Goal: Transaction & Acquisition: Purchase product/service

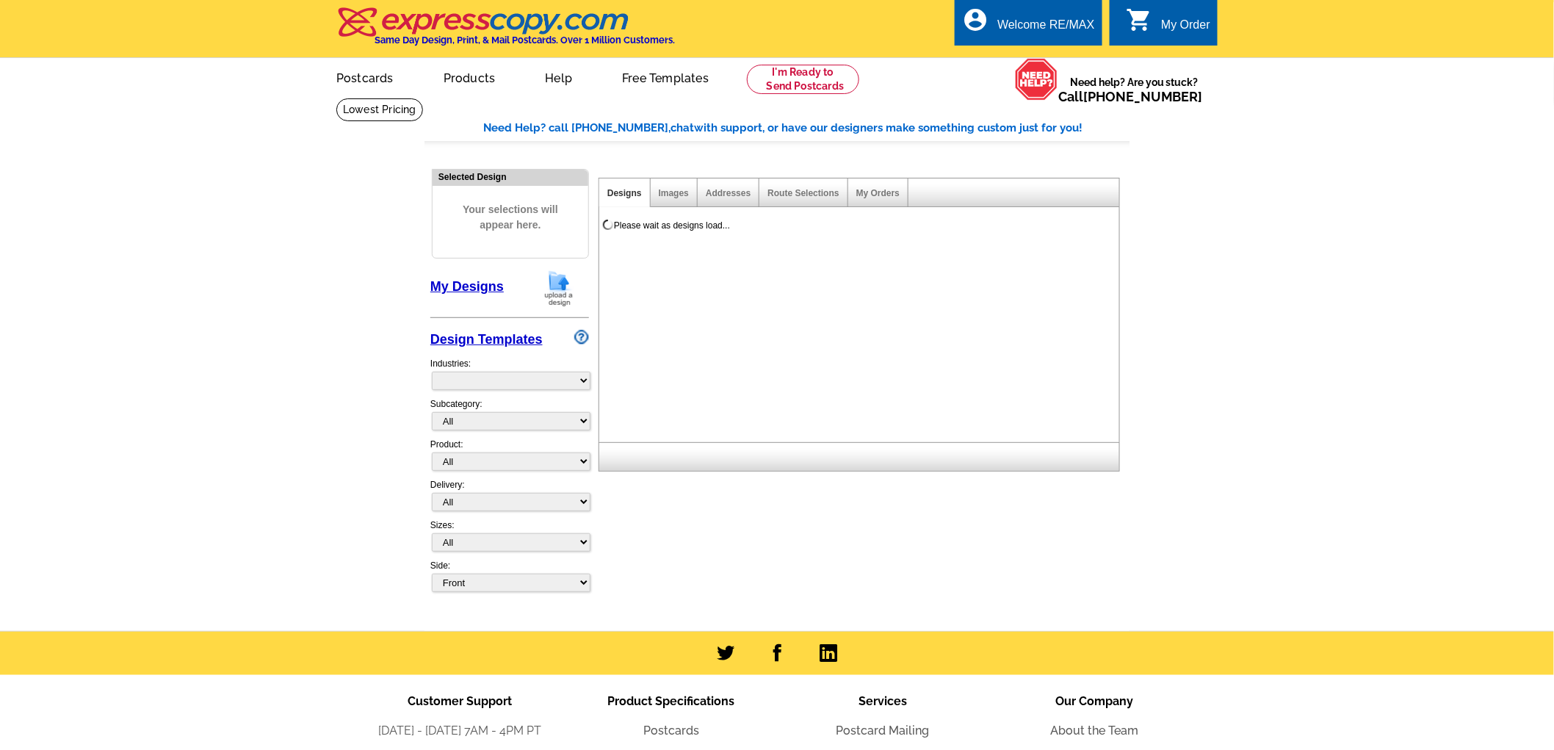
select select "785"
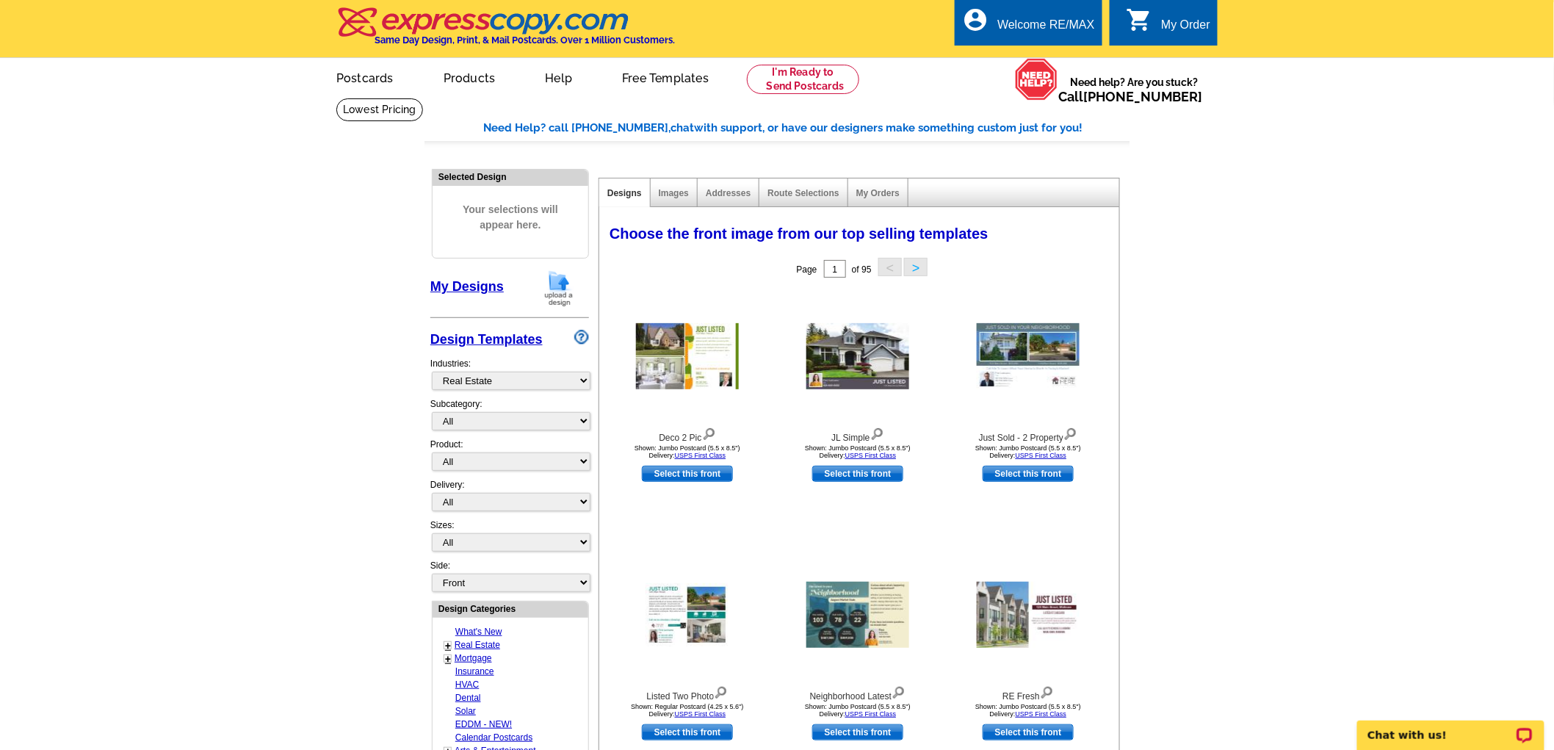
click at [1179, 22] on div "My Order" at bounding box center [1185, 28] width 49 height 21
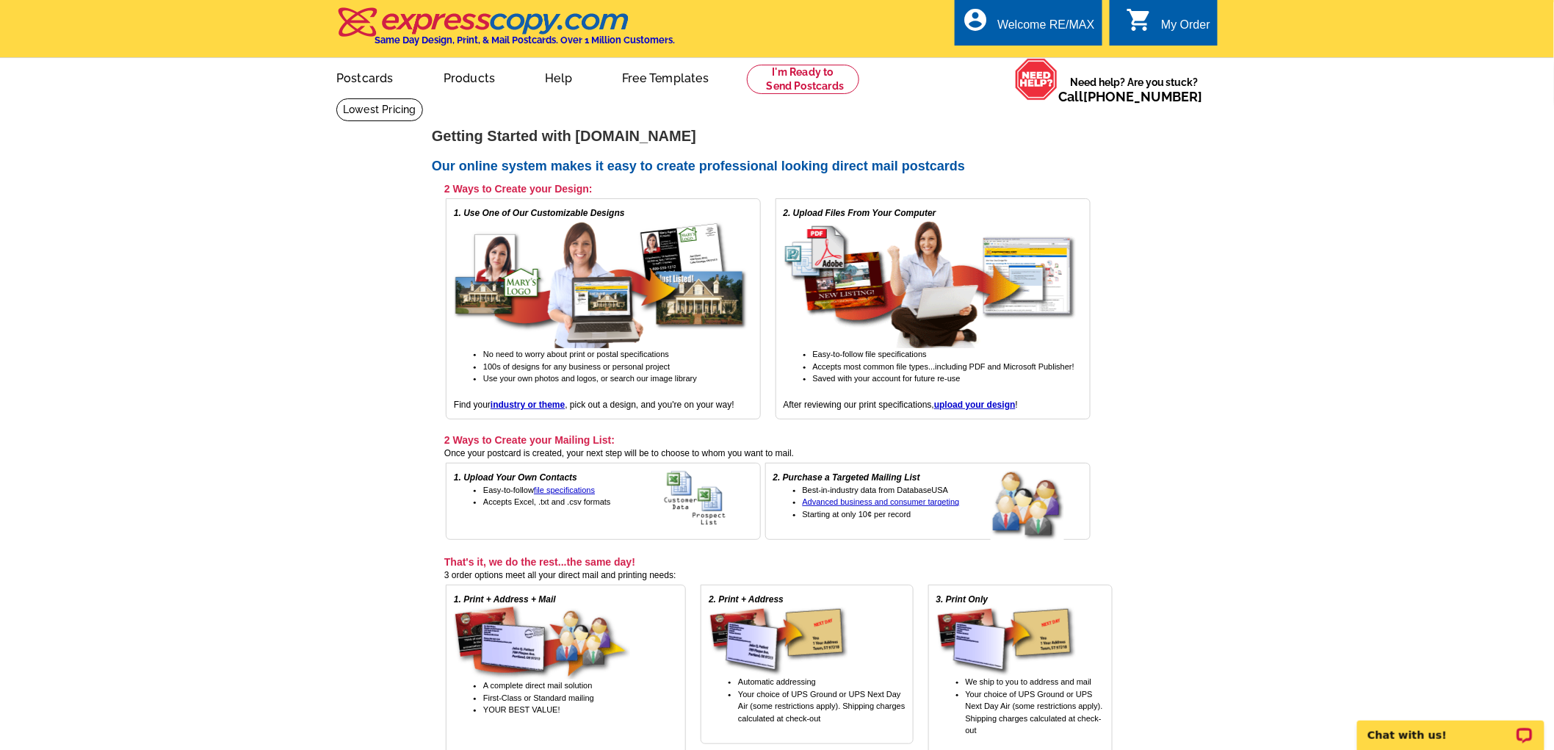
click at [1180, 10] on div "0 shopping_cart My Order" at bounding box center [1164, 22] width 108 height 46
click at [825, 84] on link at bounding box center [803, 79] width 112 height 29
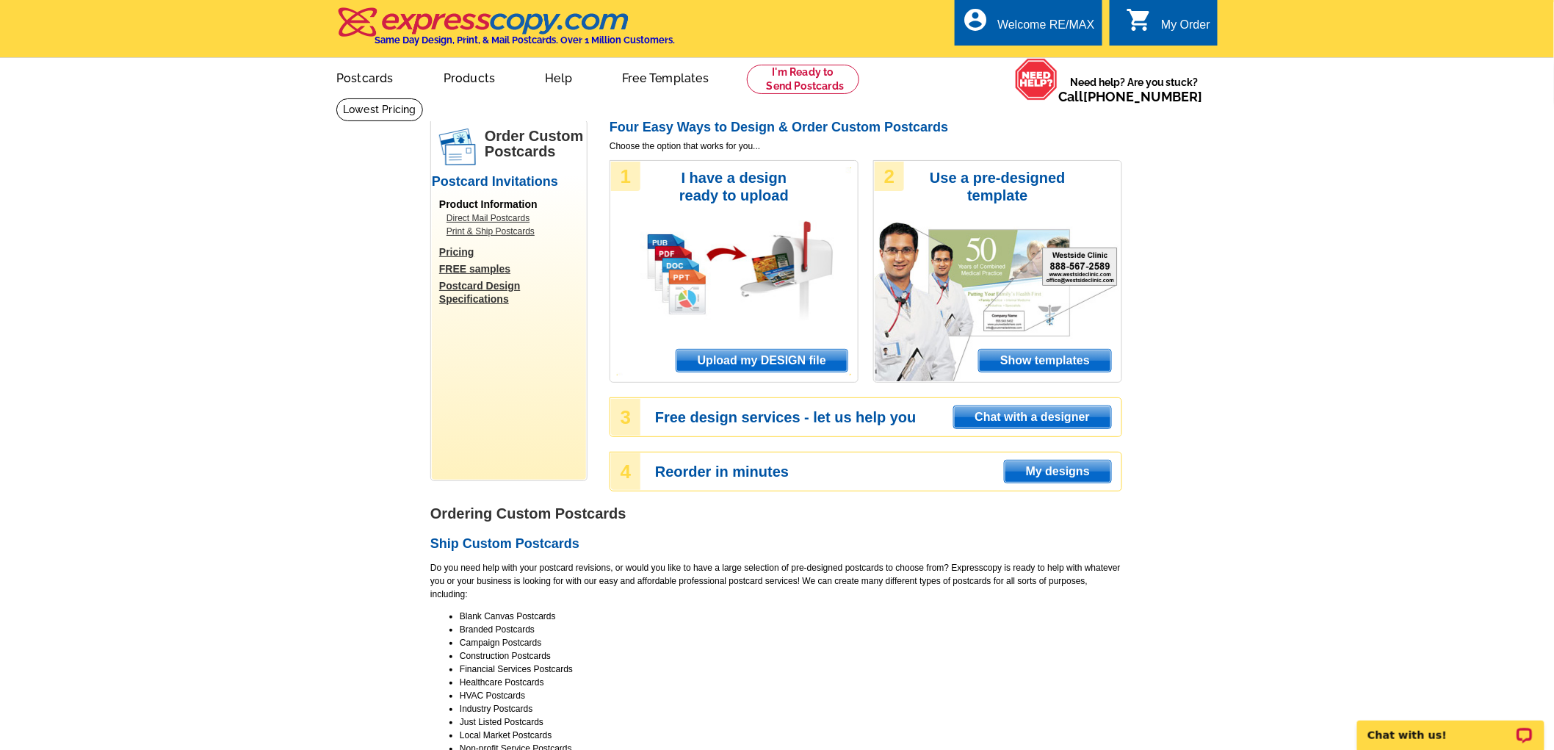
click at [742, 364] on span "Upload my DESIGN file" at bounding box center [761, 361] width 171 height 22
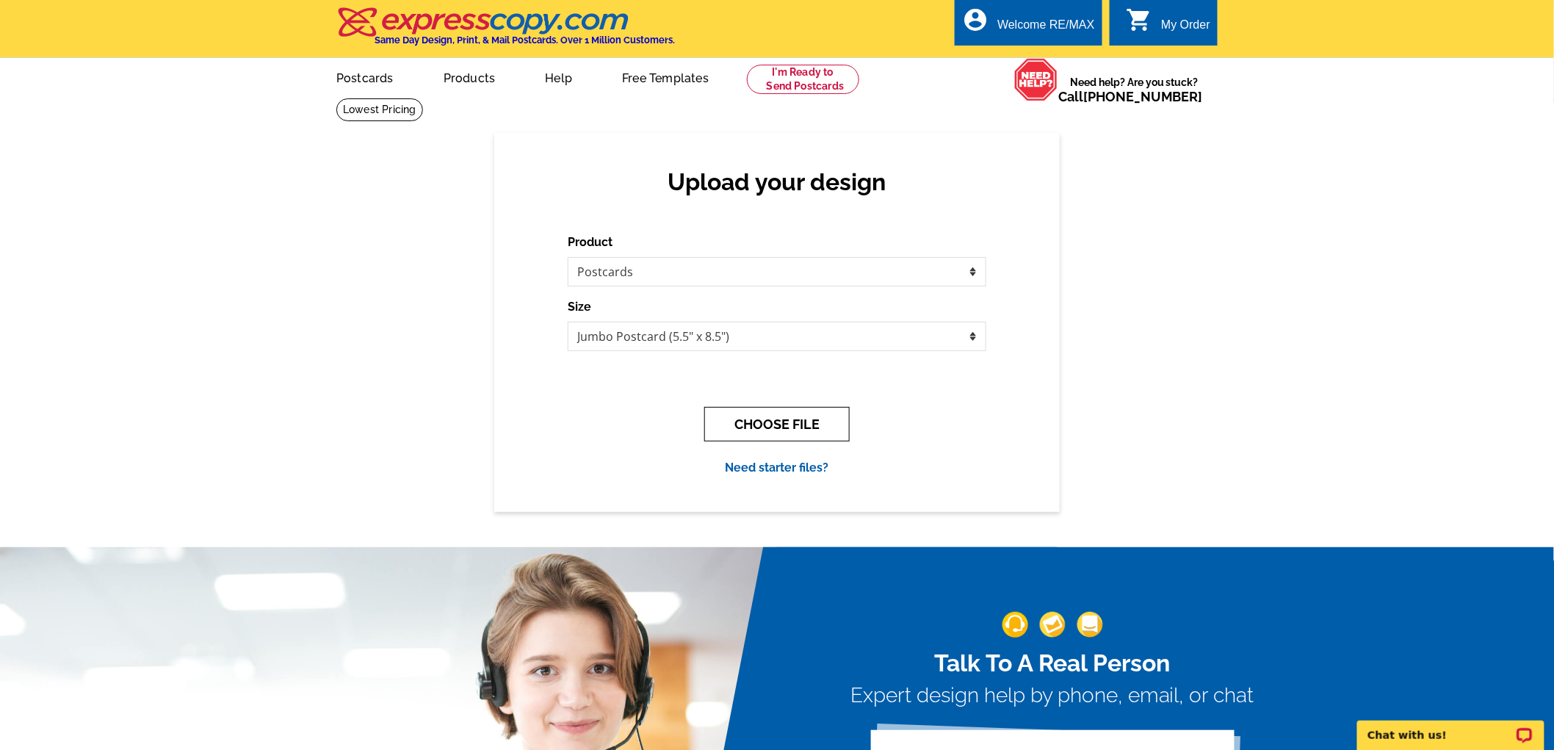
click at [769, 421] on button "CHOOSE FILE" at bounding box center [776, 424] width 145 height 35
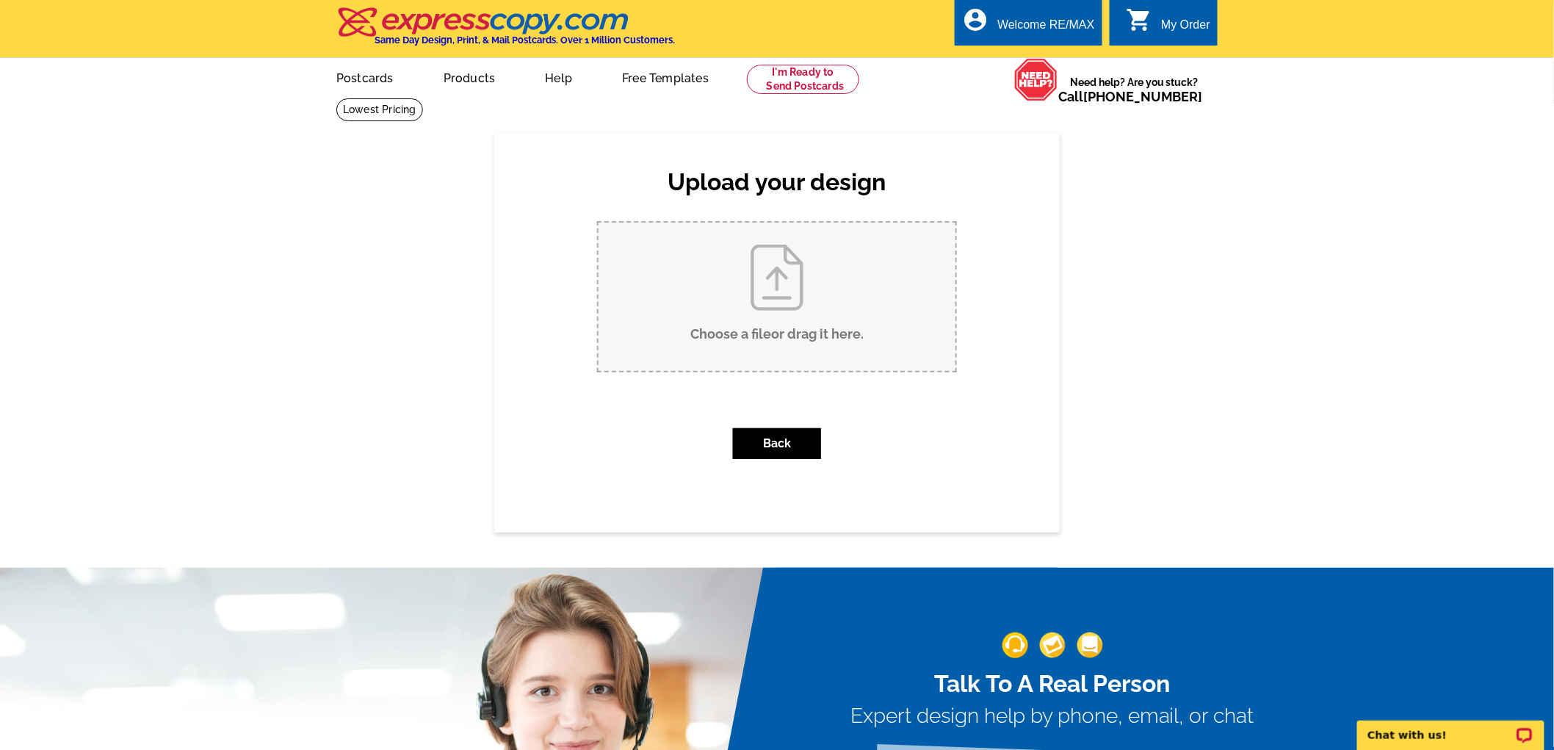
click at [756, 320] on input "Choose a file or drag it here ." at bounding box center [777, 297] width 357 height 148
type input "C:\fakepath\203 lincoln-sold postcard.pdf"
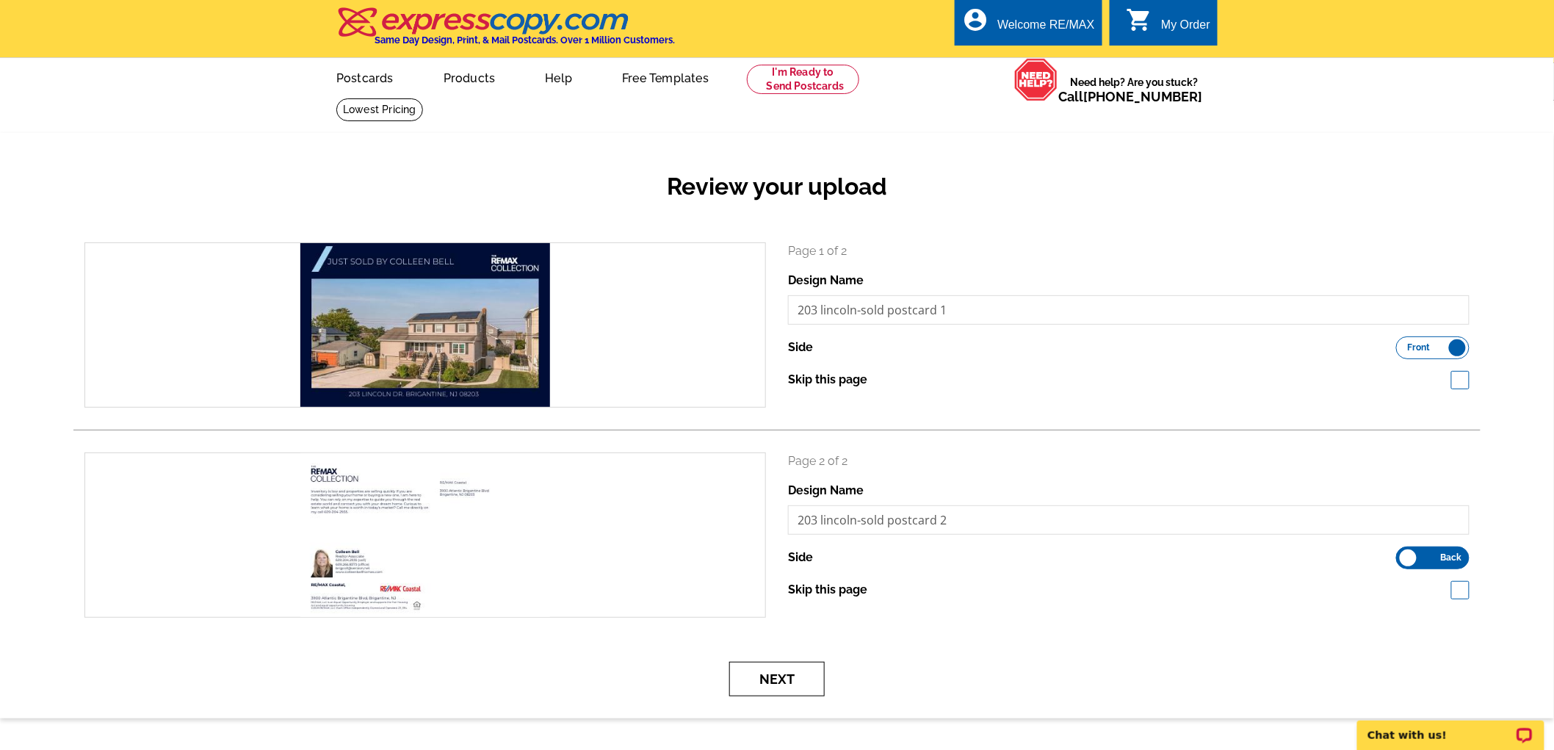
click at [772, 682] on button "Next" at bounding box center [776, 679] width 95 height 35
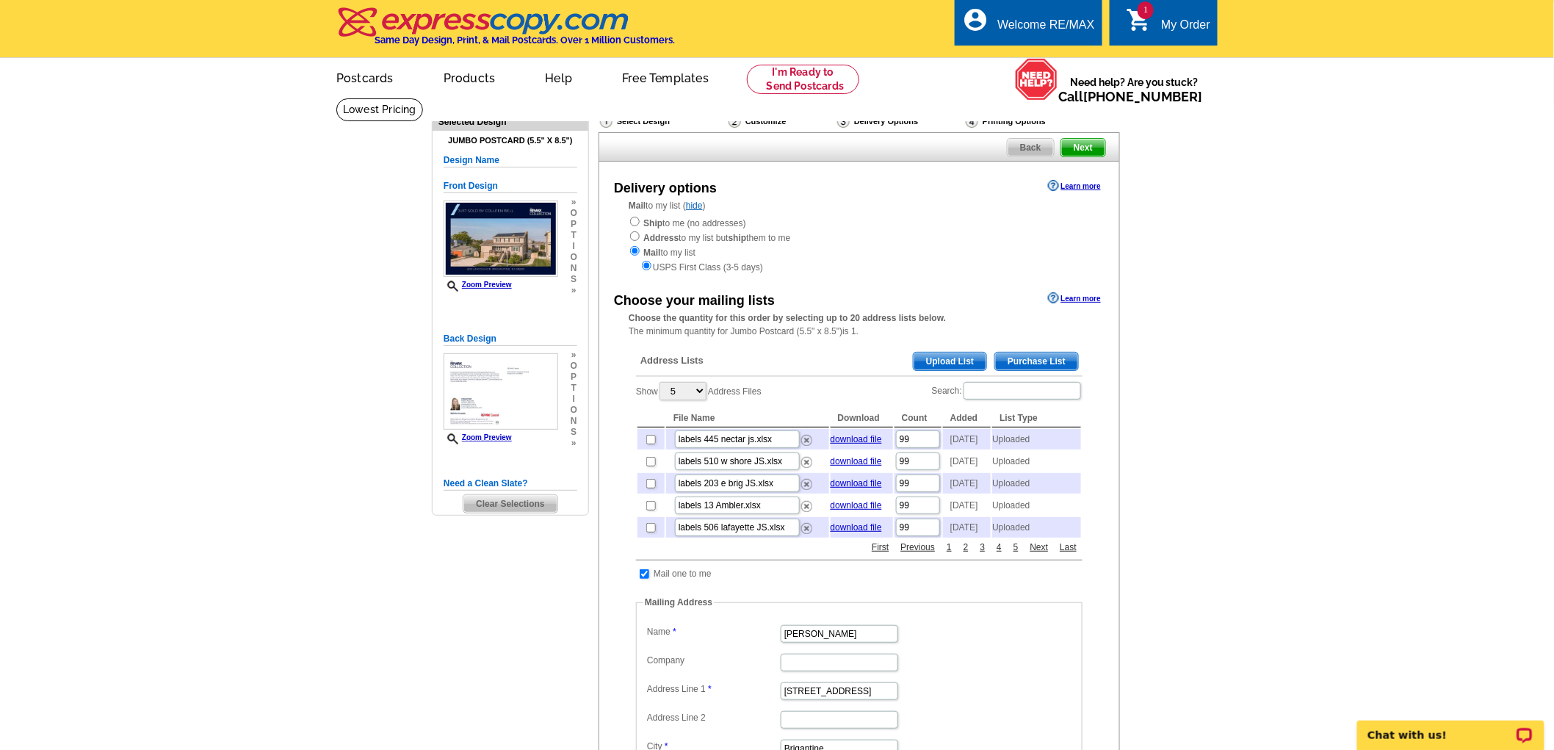
click at [957, 365] on span "Upload List" at bounding box center [950, 362] width 73 height 18
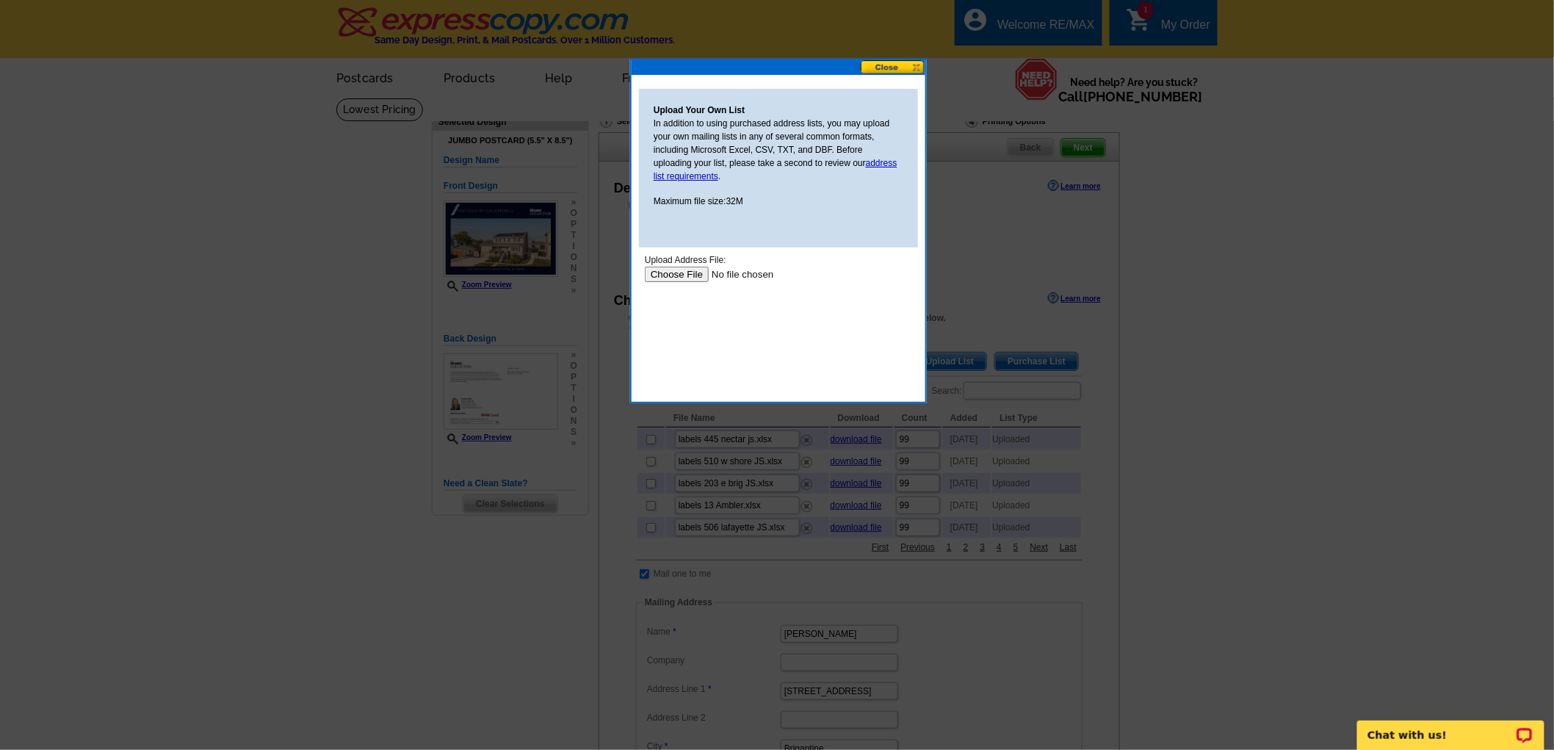
click at [680, 275] on input "file" at bounding box center [737, 273] width 186 height 15
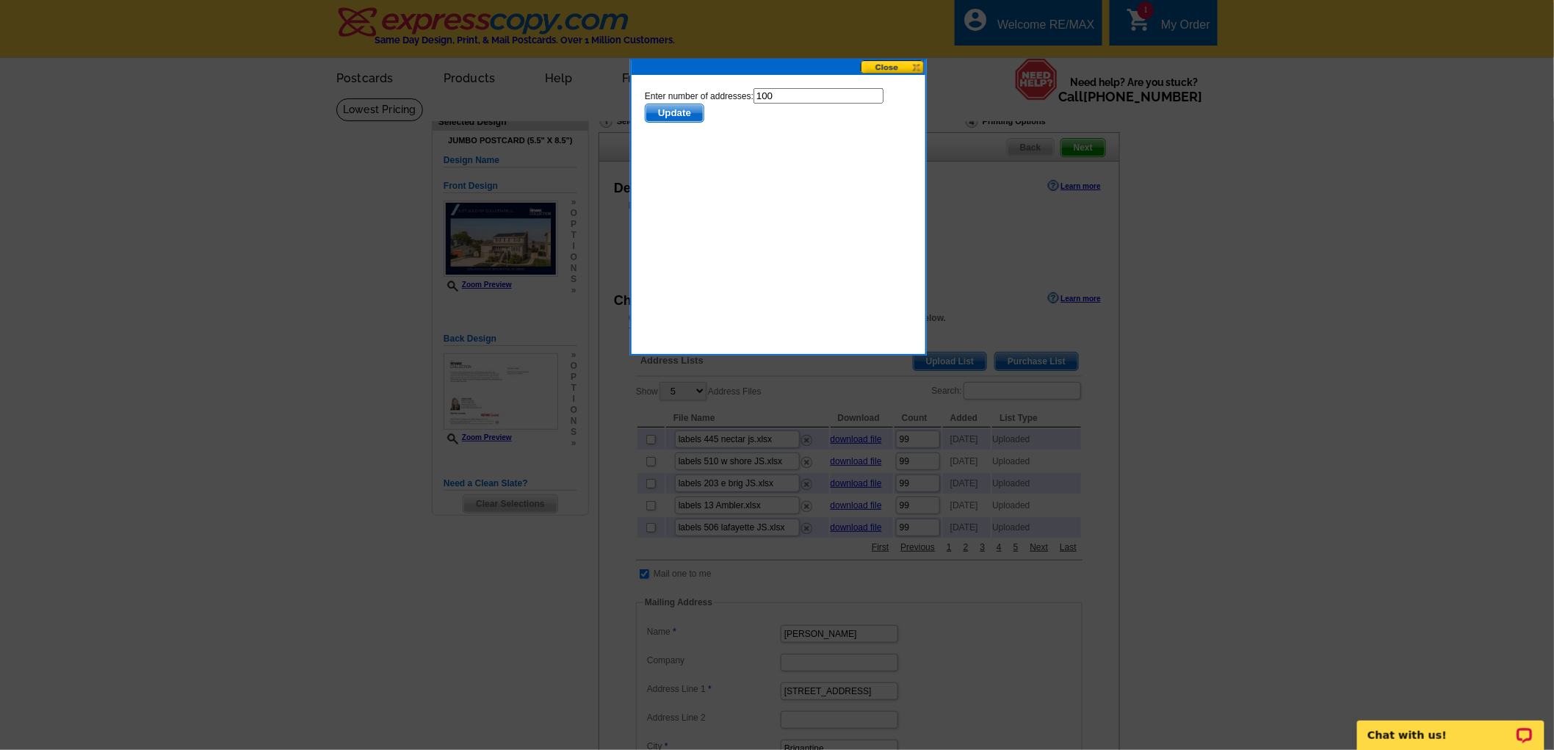
drag, startPoint x: 794, startPoint y: 95, endPoint x: 744, endPoint y: 101, distance: 50.4
click at [744, 101] on form "Enter number of addresses: 100 Update" at bounding box center [777, 104] width 267 height 35
type input "99"
click at [677, 106] on span "Update" at bounding box center [674, 113] width 58 height 18
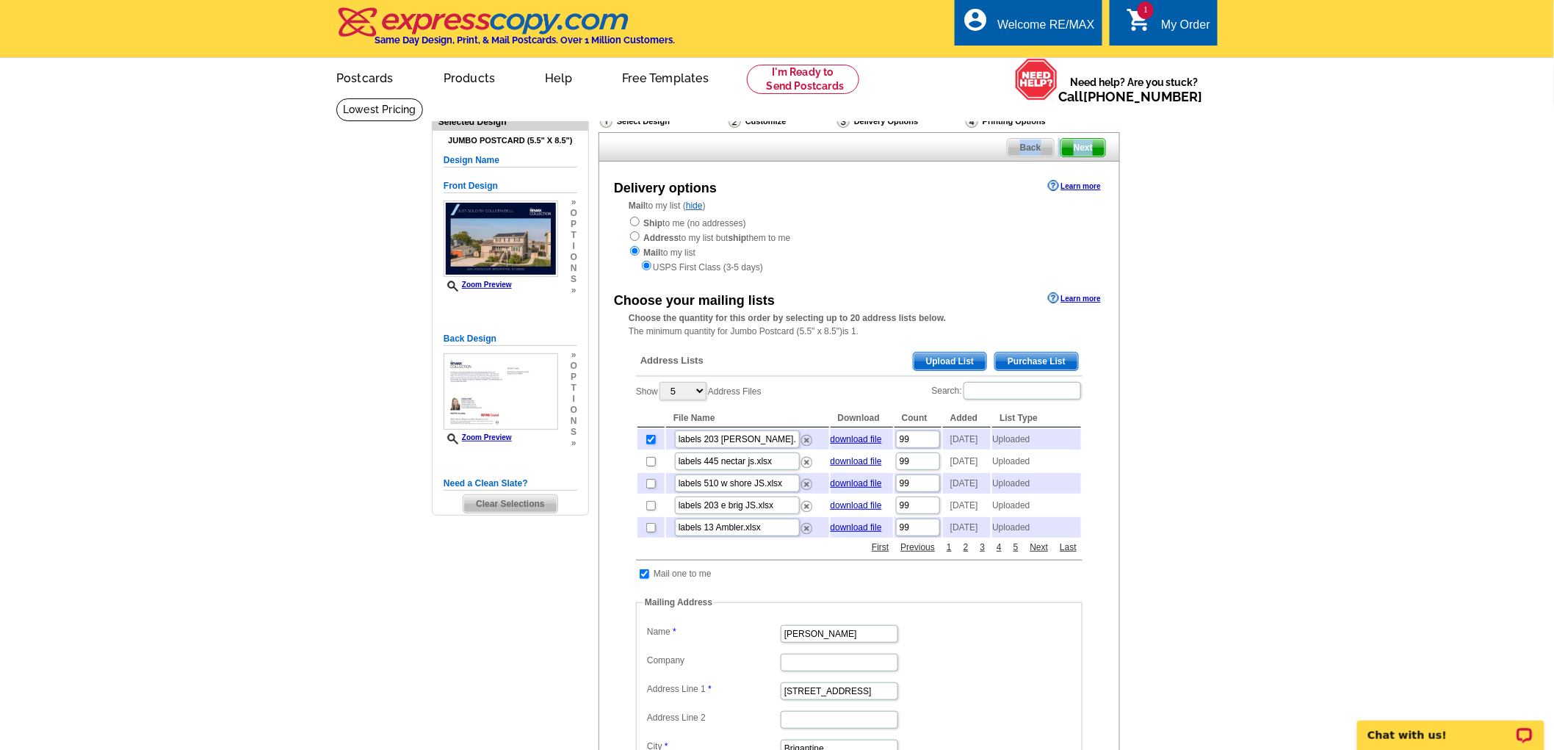
click at [1077, 158] on div "Back Next" at bounding box center [859, 146] width 521 height 29
click at [1083, 148] on span "Next" at bounding box center [1083, 148] width 44 height 18
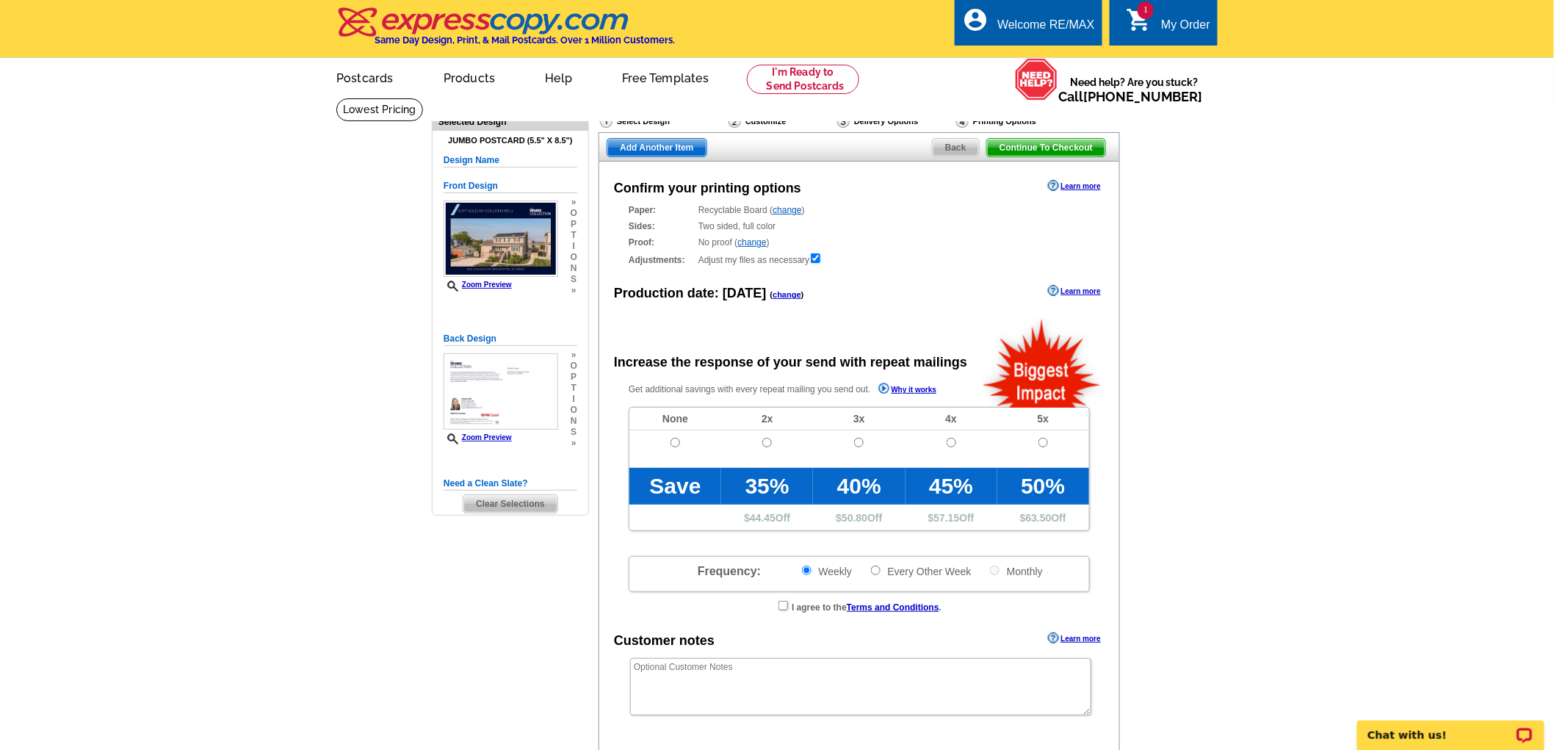
radio input "false"
click at [673, 442] on input "radio" at bounding box center [676, 443] width 10 height 10
radio input "true"
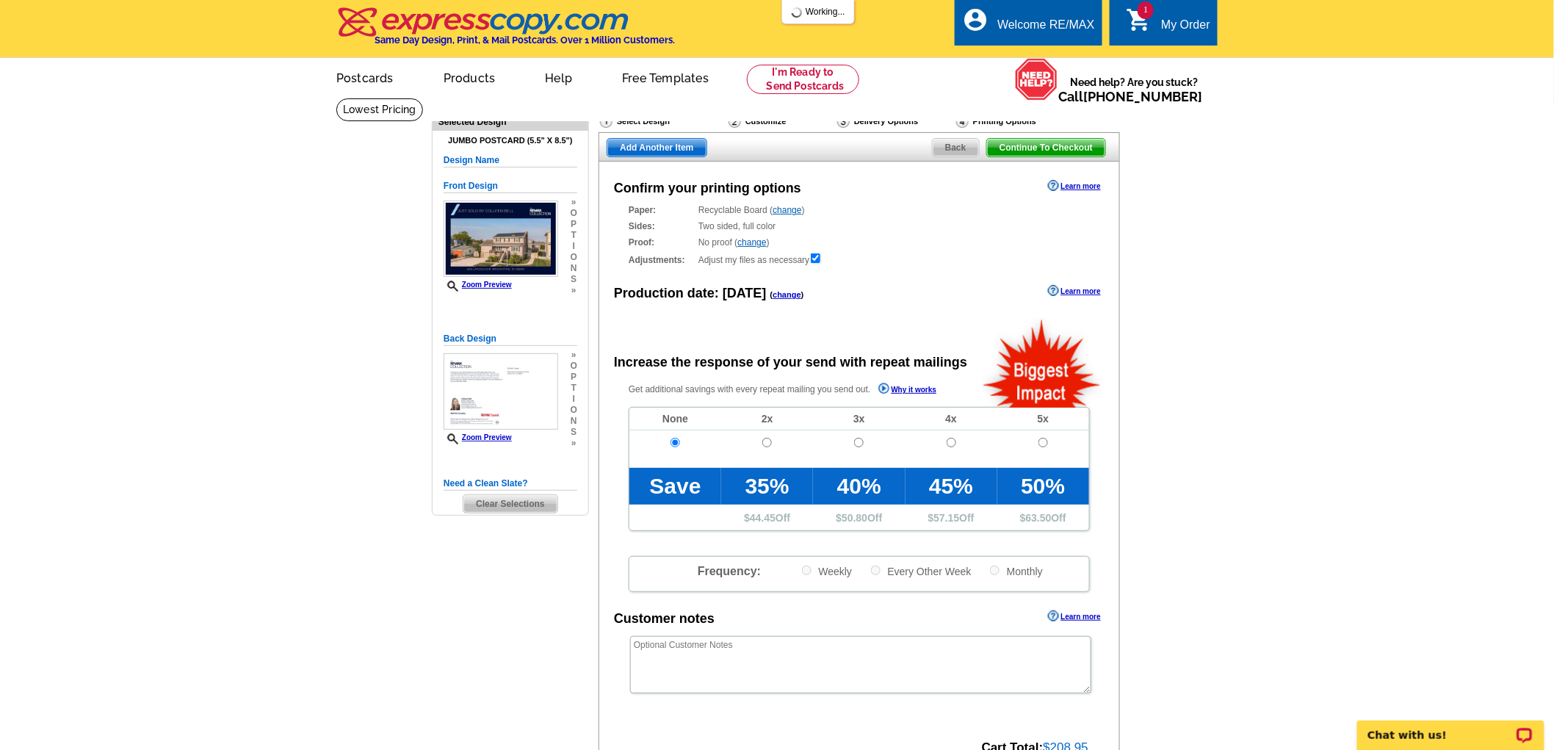
click at [665, 151] on span "Add Another Item" at bounding box center [656, 148] width 98 height 18
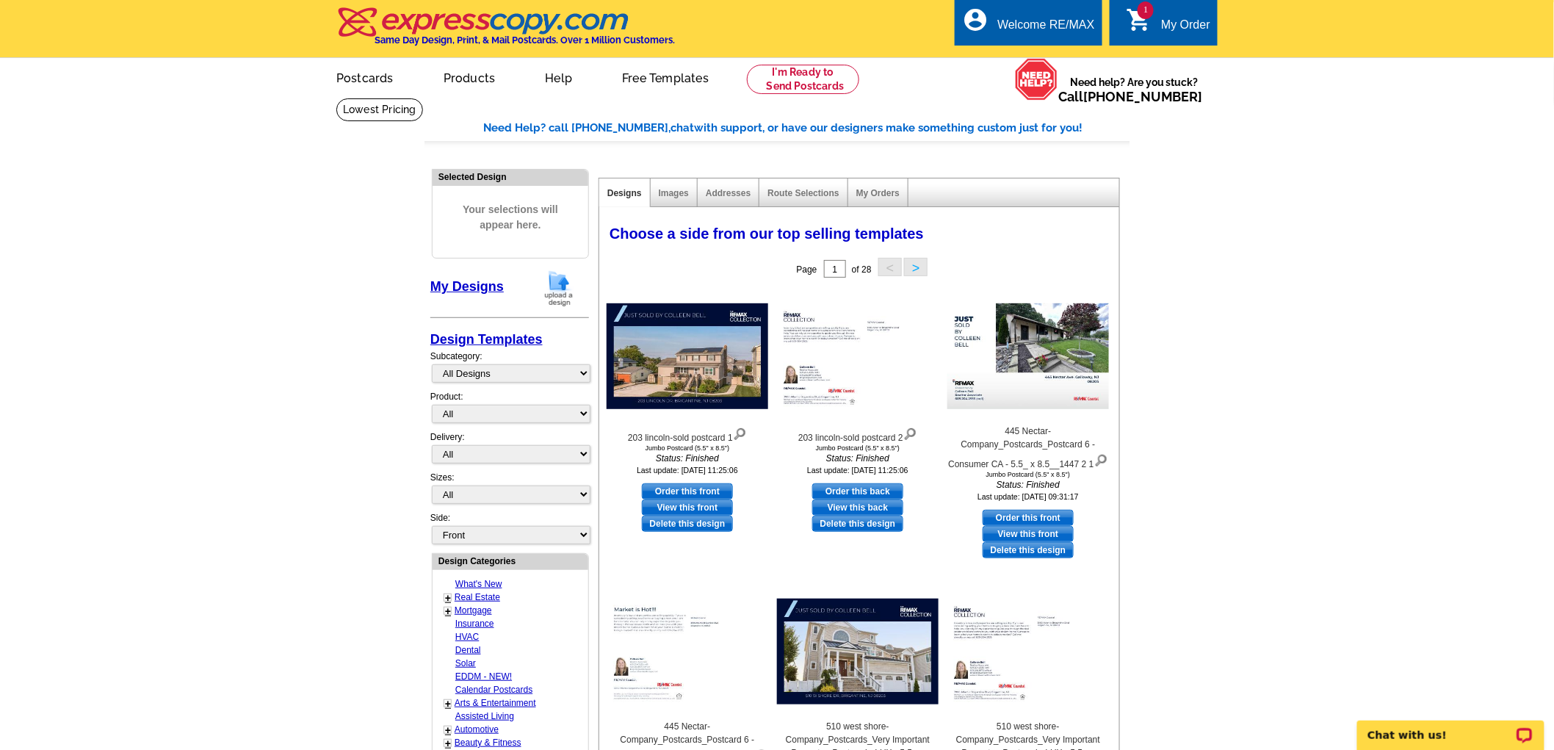
click at [551, 297] on img at bounding box center [559, 288] width 38 height 37
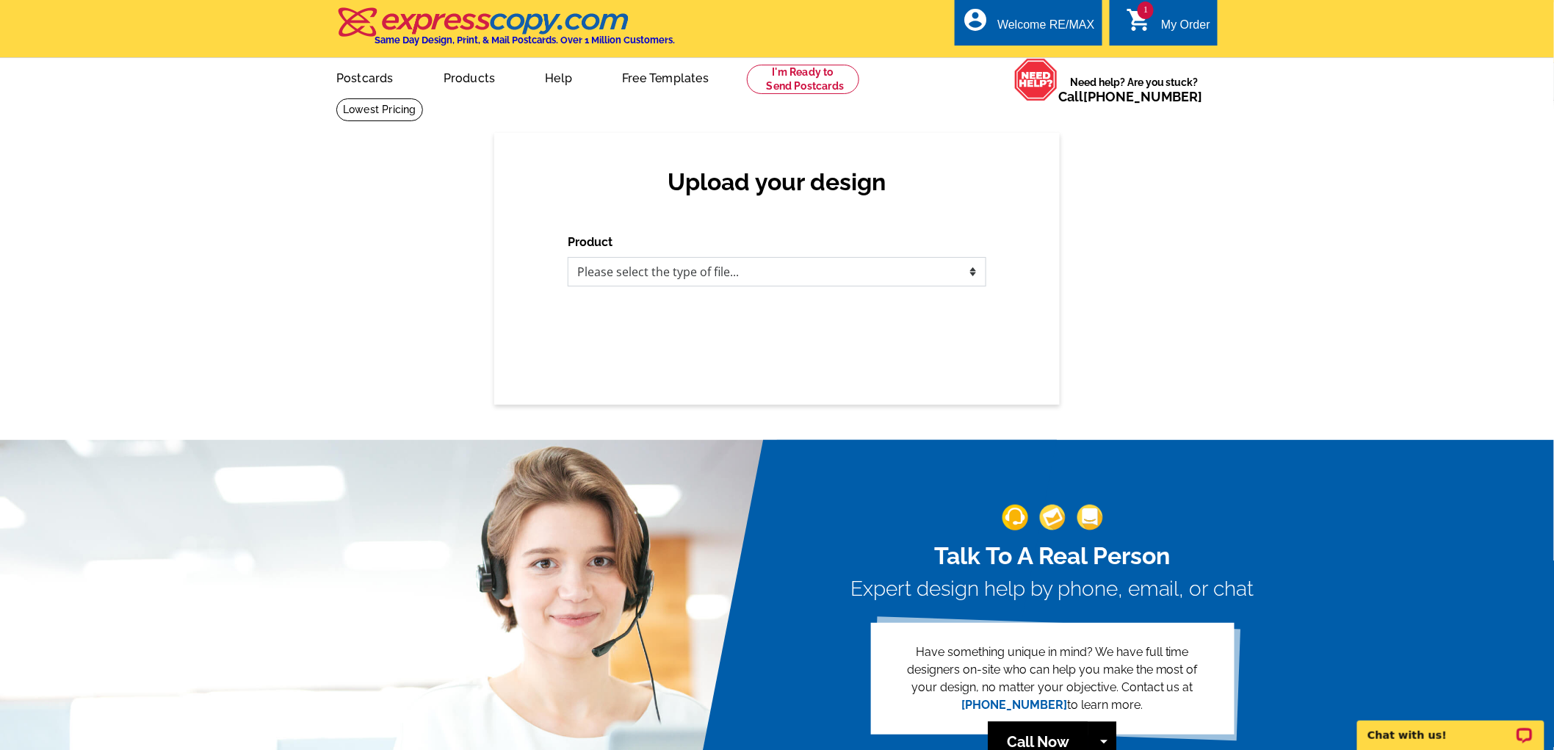
click at [734, 267] on select "Please select the type of file... Postcards Business Cards Letters and flyers G…" at bounding box center [777, 271] width 419 height 29
select select "1"
click at [568, 258] on select "Please select the type of file... Postcards Business Cards Letters and flyers G…" at bounding box center [777, 271] width 419 height 29
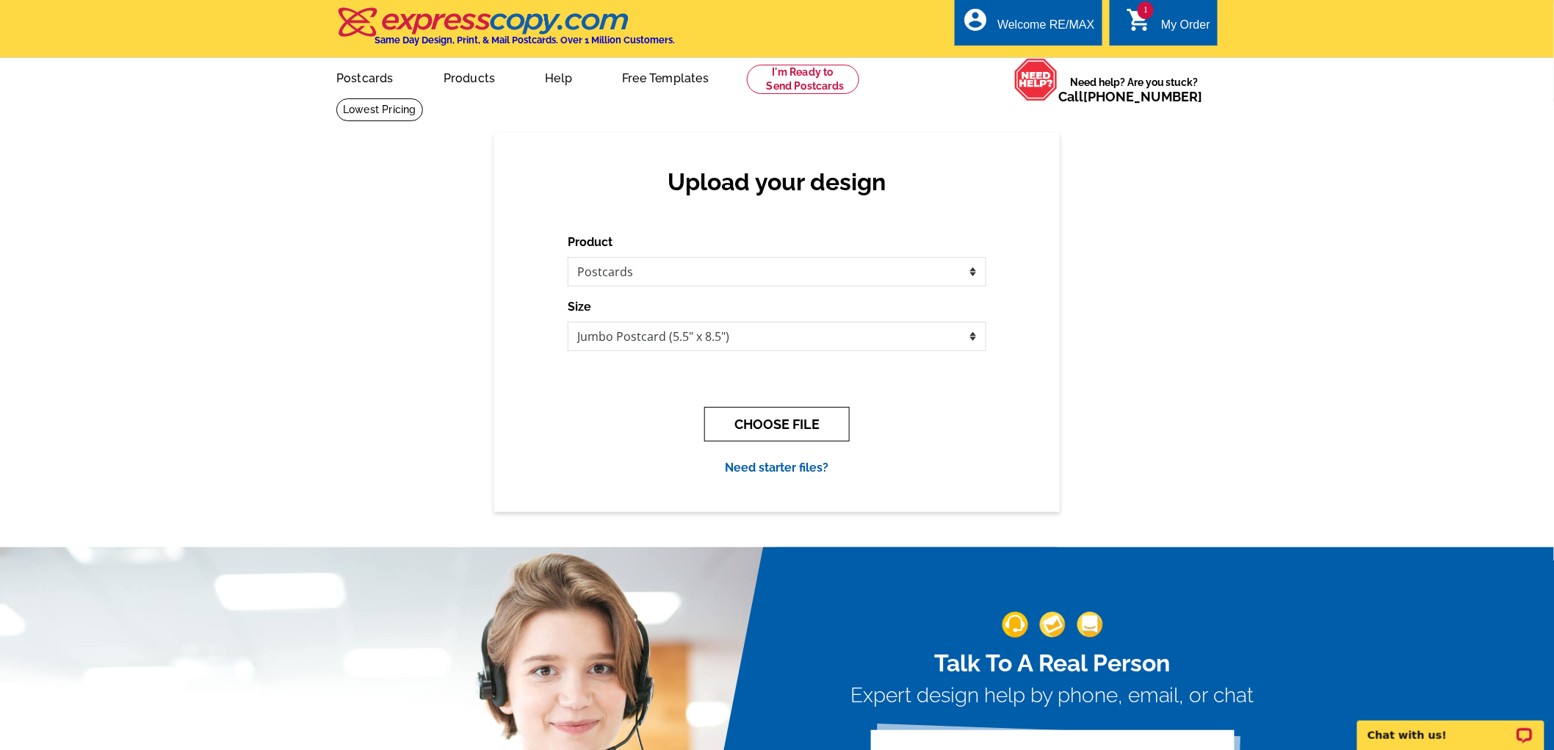
click at [781, 422] on button "CHOOSE FILE" at bounding box center [776, 424] width 145 height 35
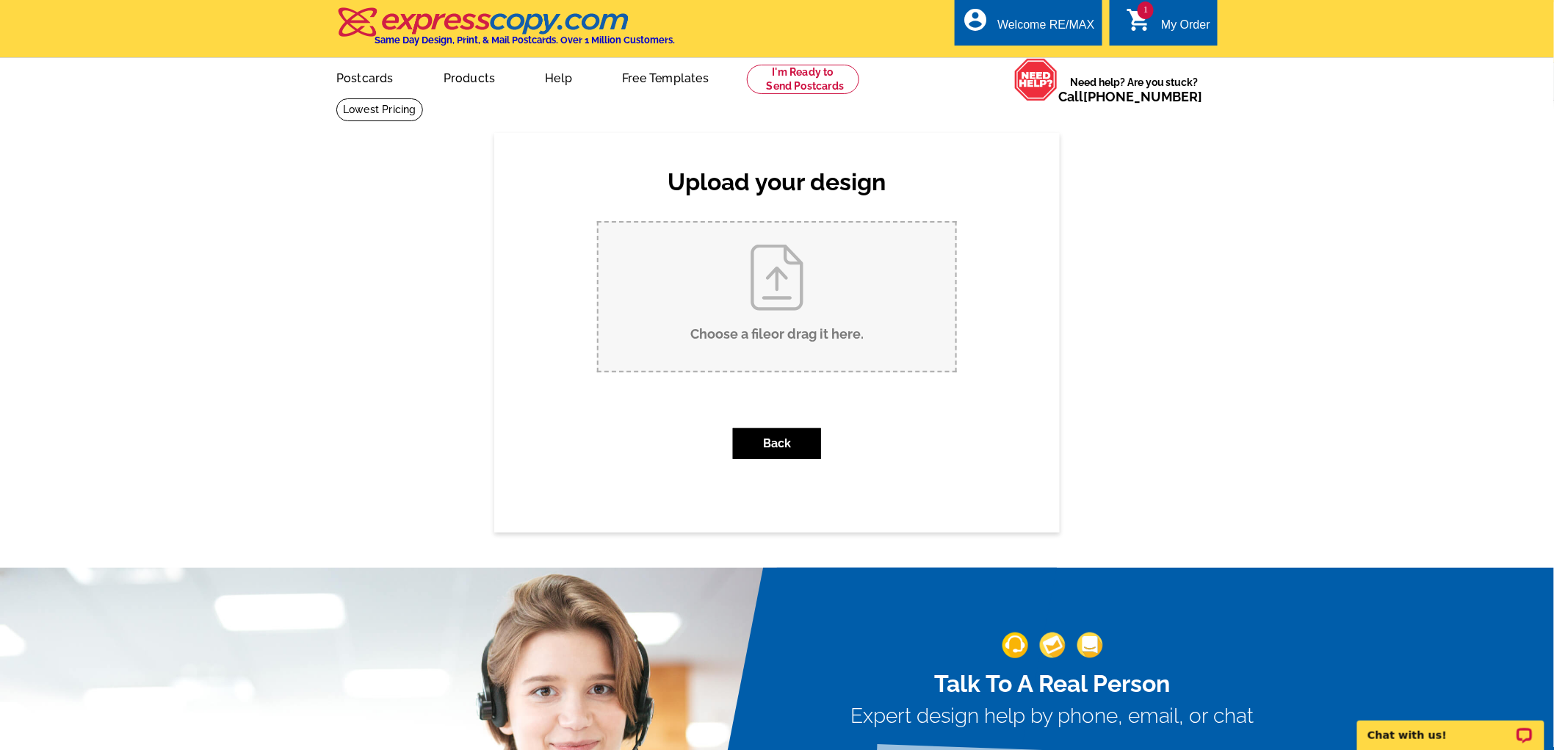
click at [773, 325] on input "Choose a file or drag it here ." at bounding box center [777, 297] width 357 height 148
type input "C:\fakepath\289 40th-sold postcard.pdf-new.pdf"
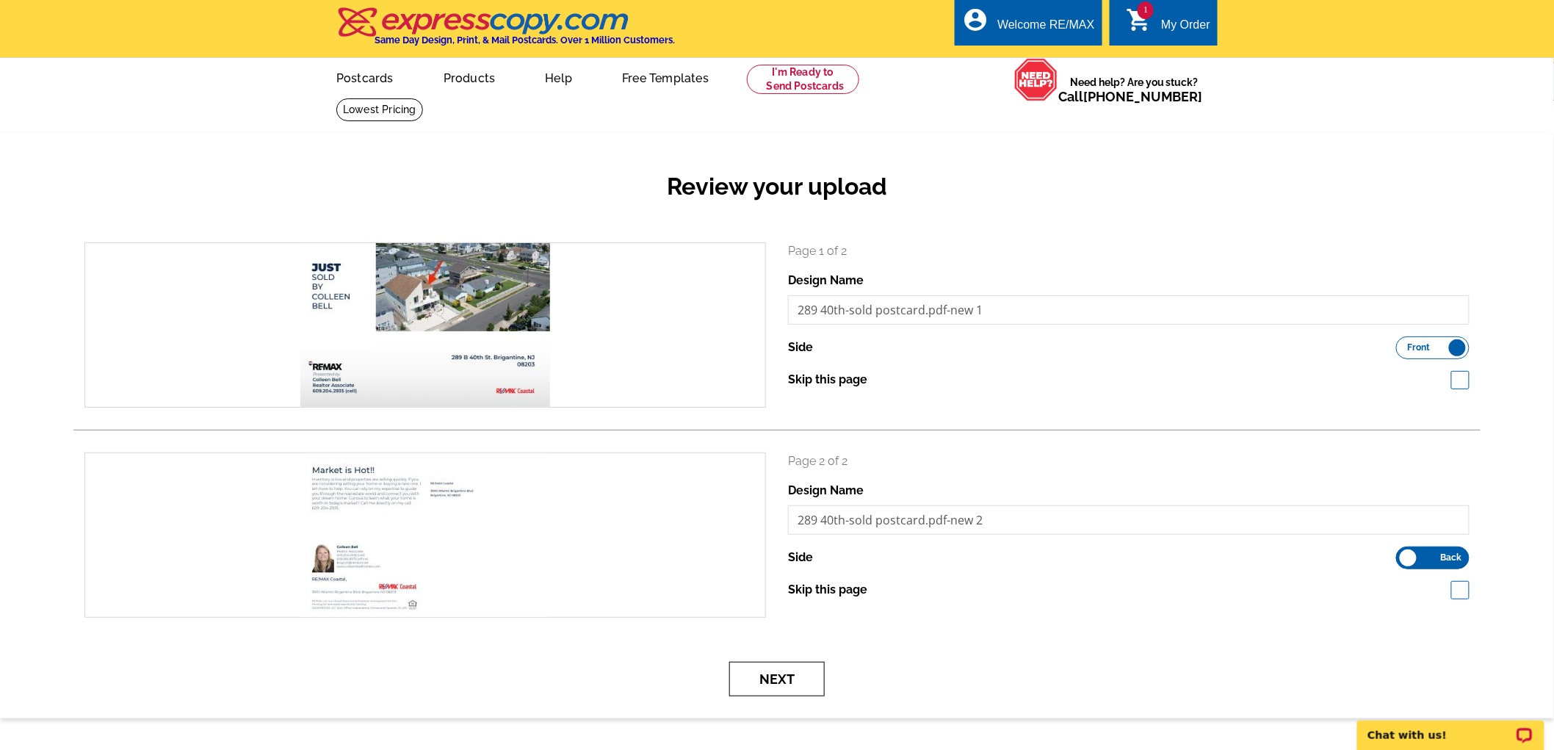
click at [784, 666] on button "Next" at bounding box center [776, 679] width 95 height 35
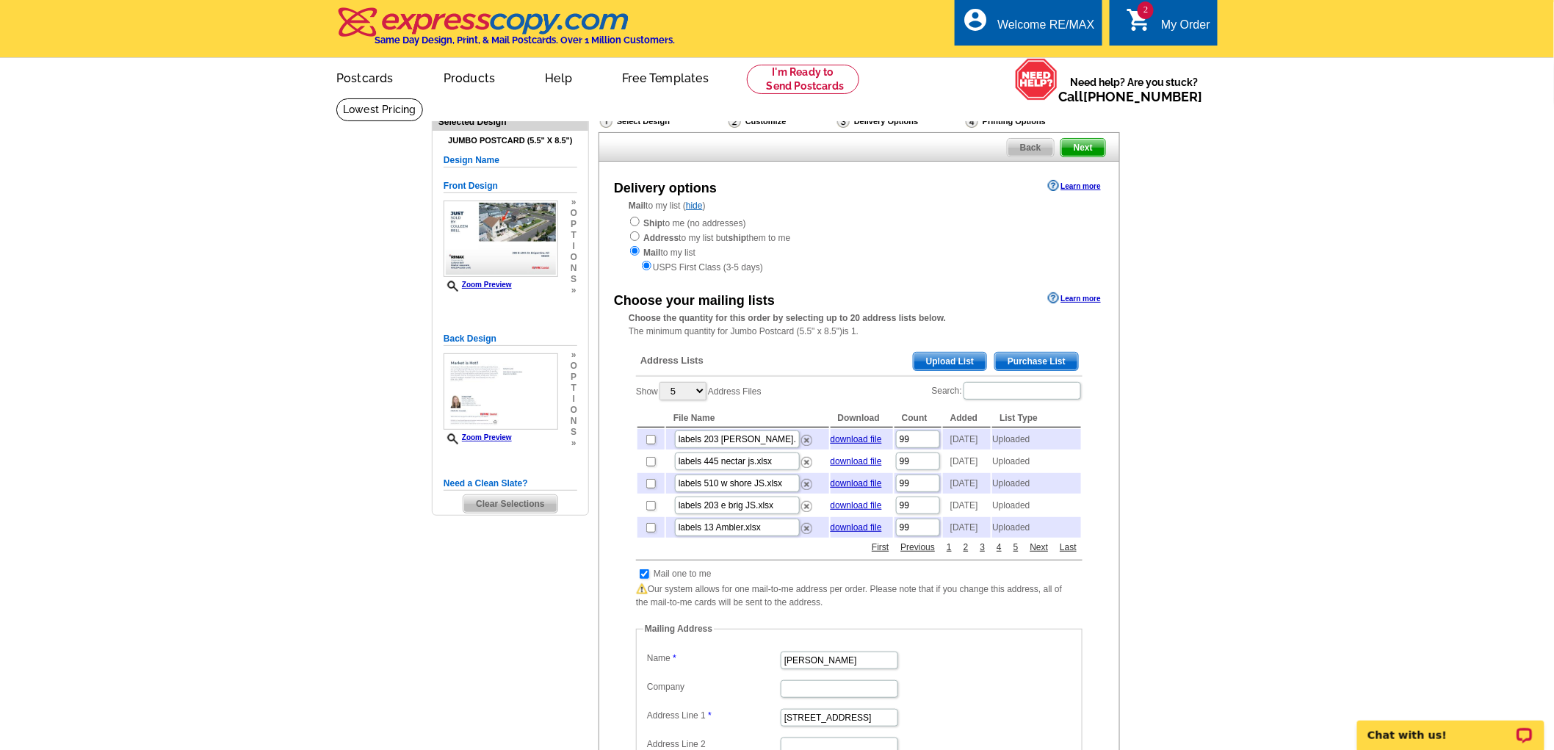
click at [950, 361] on span "Upload List" at bounding box center [950, 362] width 73 height 18
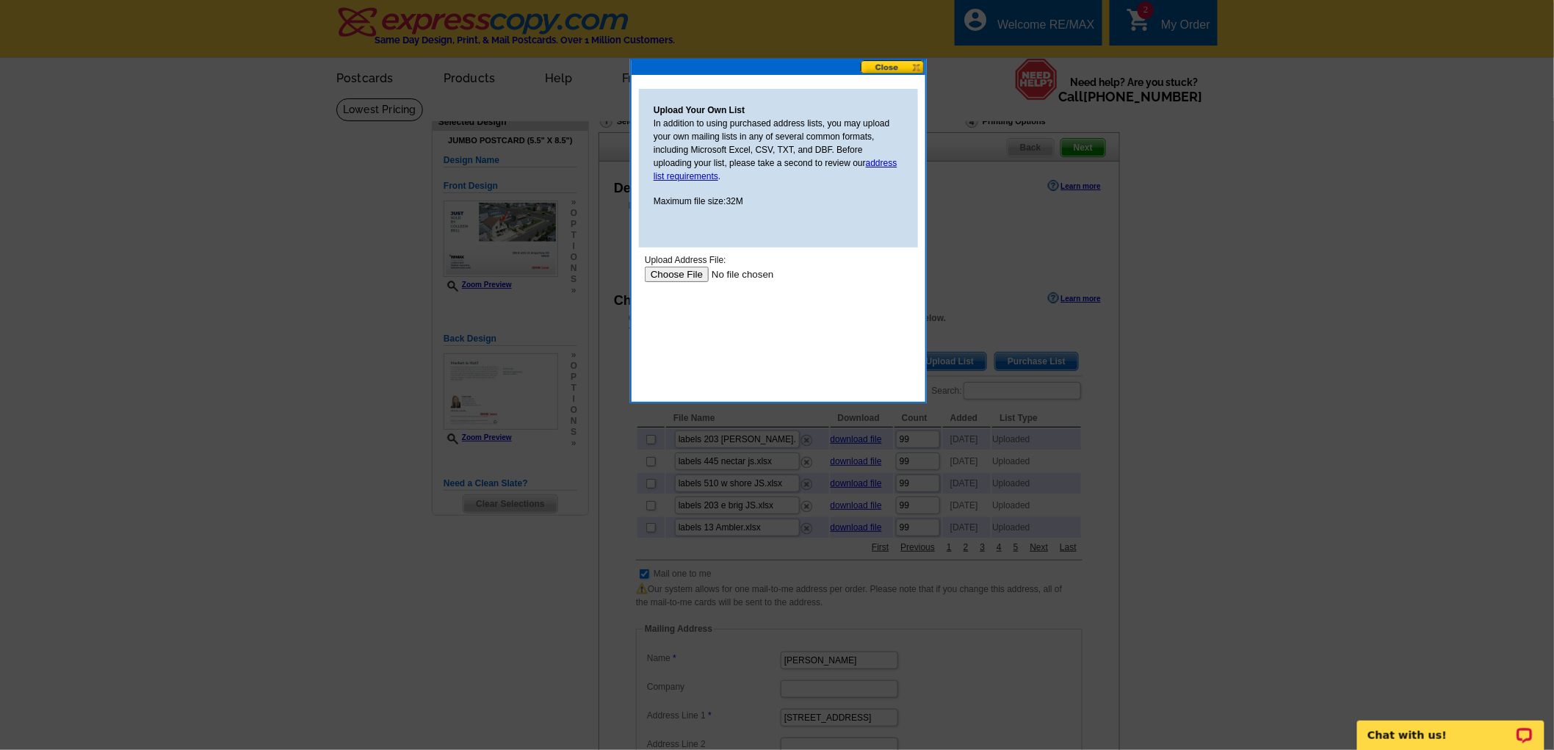
click at [685, 274] on input "file" at bounding box center [737, 273] width 186 height 15
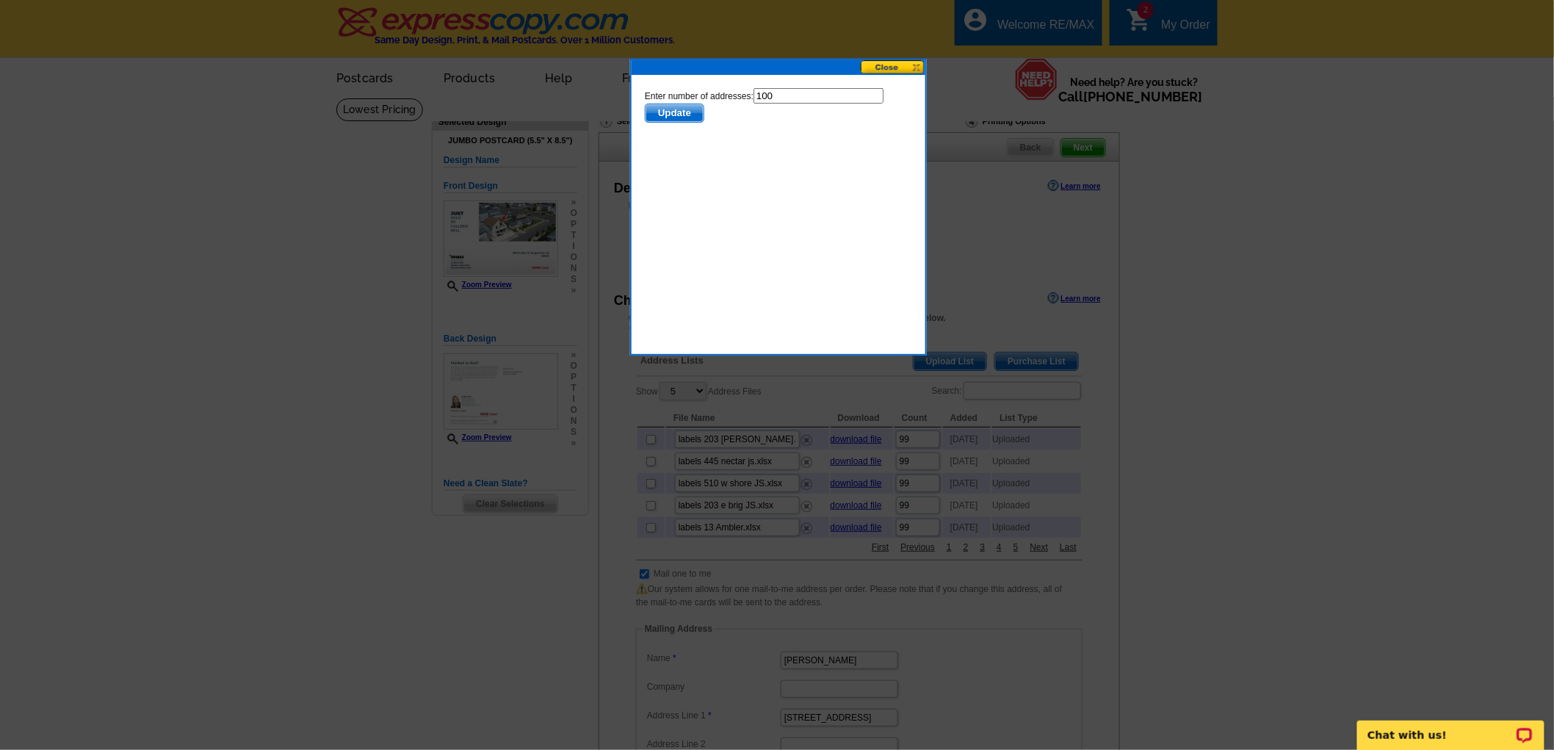
drag, startPoint x: 775, startPoint y: 97, endPoint x: 736, endPoint y: 96, distance: 38.9
click at [736, 96] on form "Enter number of addresses: 100 Update" at bounding box center [777, 104] width 267 height 35
type input "99"
click at [662, 109] on span "Update" at bounding box center [674, 113] width 58 height 18
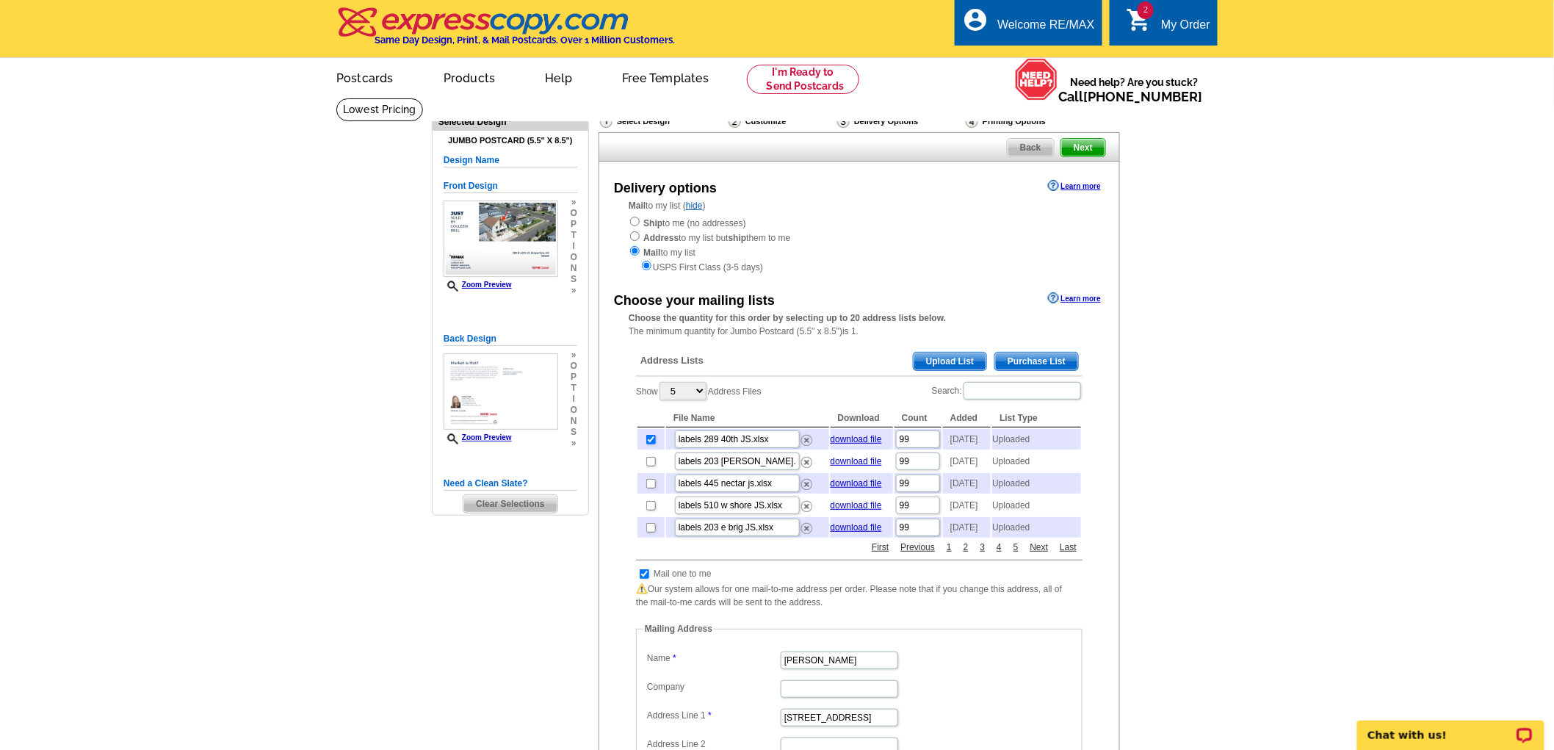
click at [1080, 147] on span "Next" at bounding box center [1083, 148] width 44 height 18
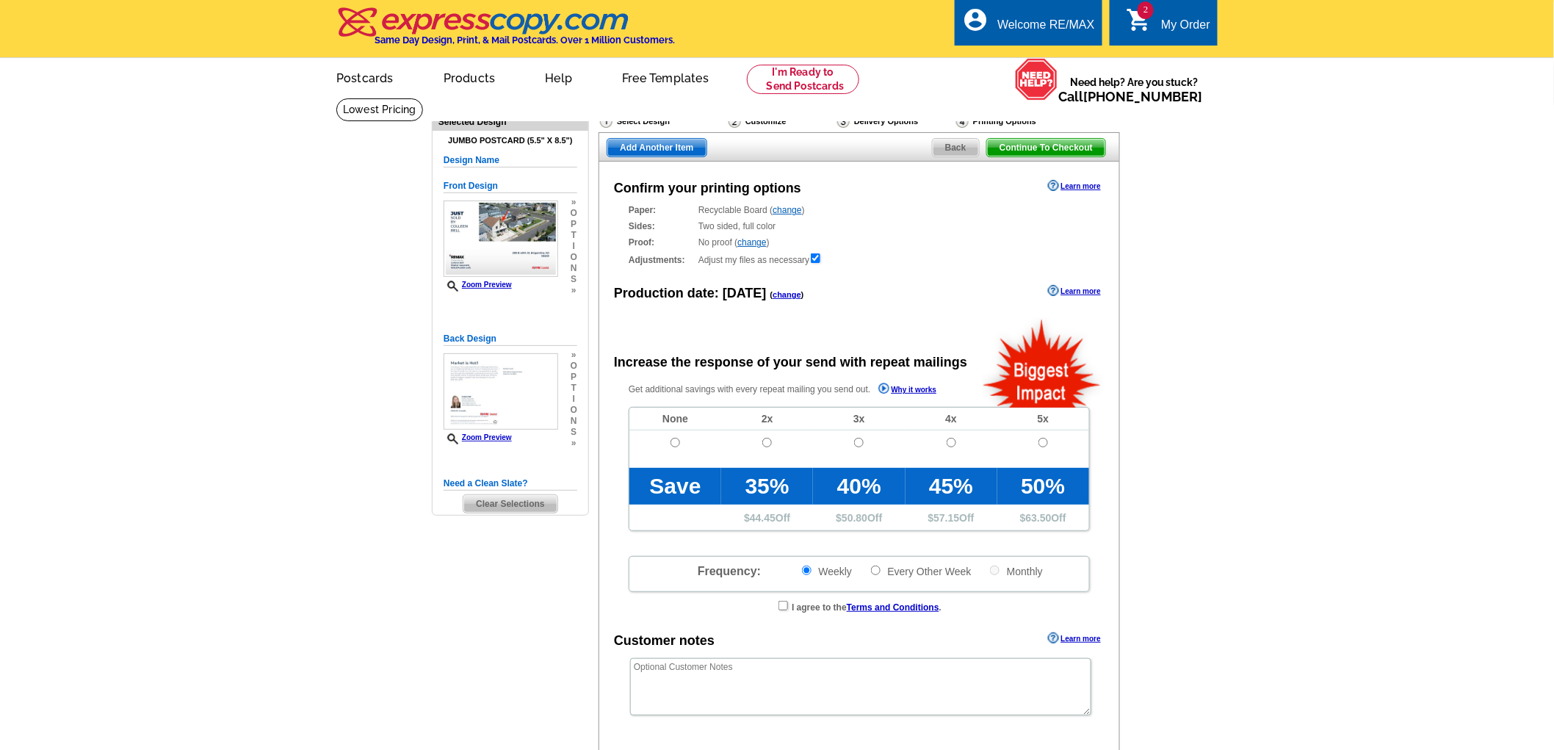
radio input "false"
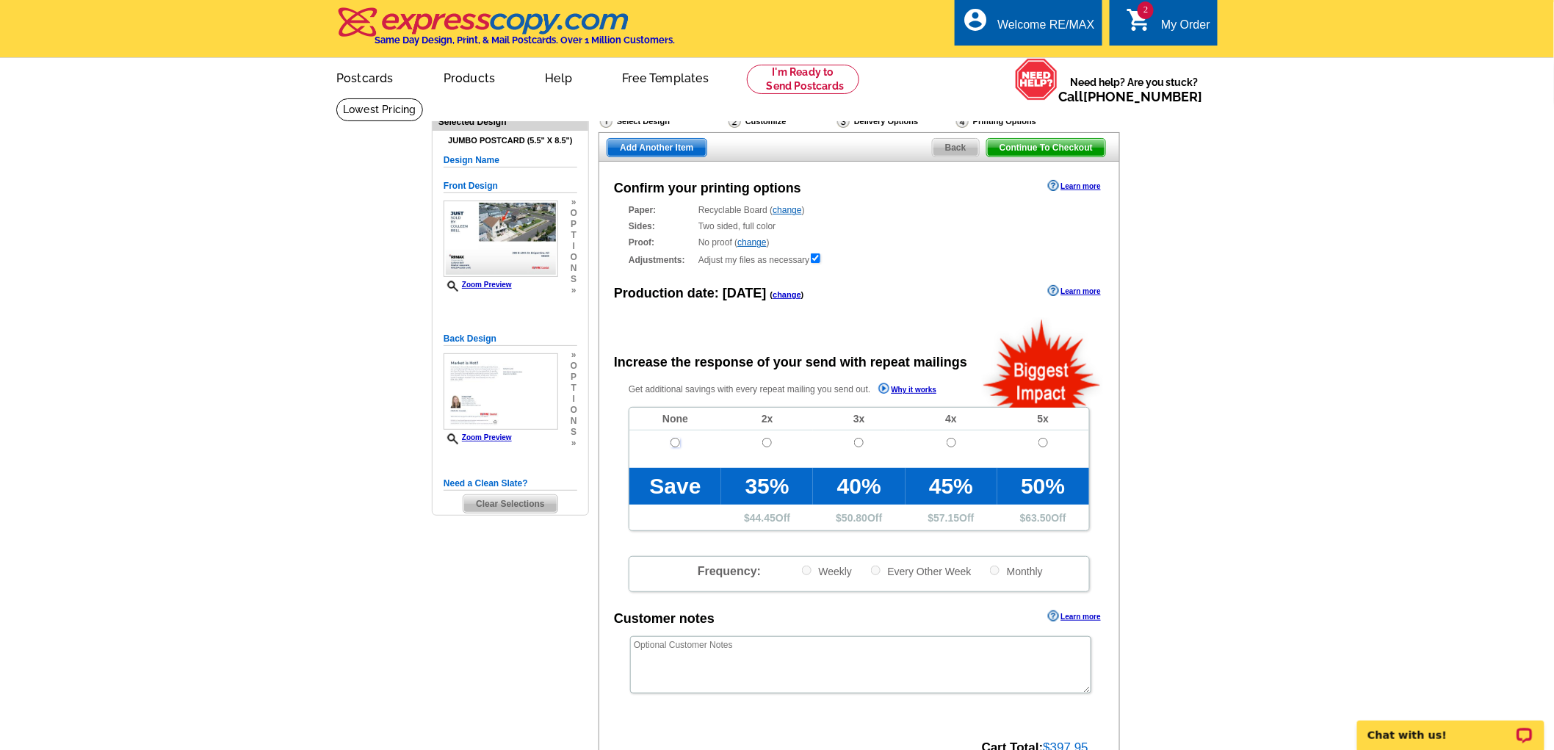
click at [671, 444] on input "radio" at bounding box center [676, 443] width 10 height 10
radio input "true"
click at [635, 148] on span "Add Another Item" at bounding box center [656, 148] width 98 height 18
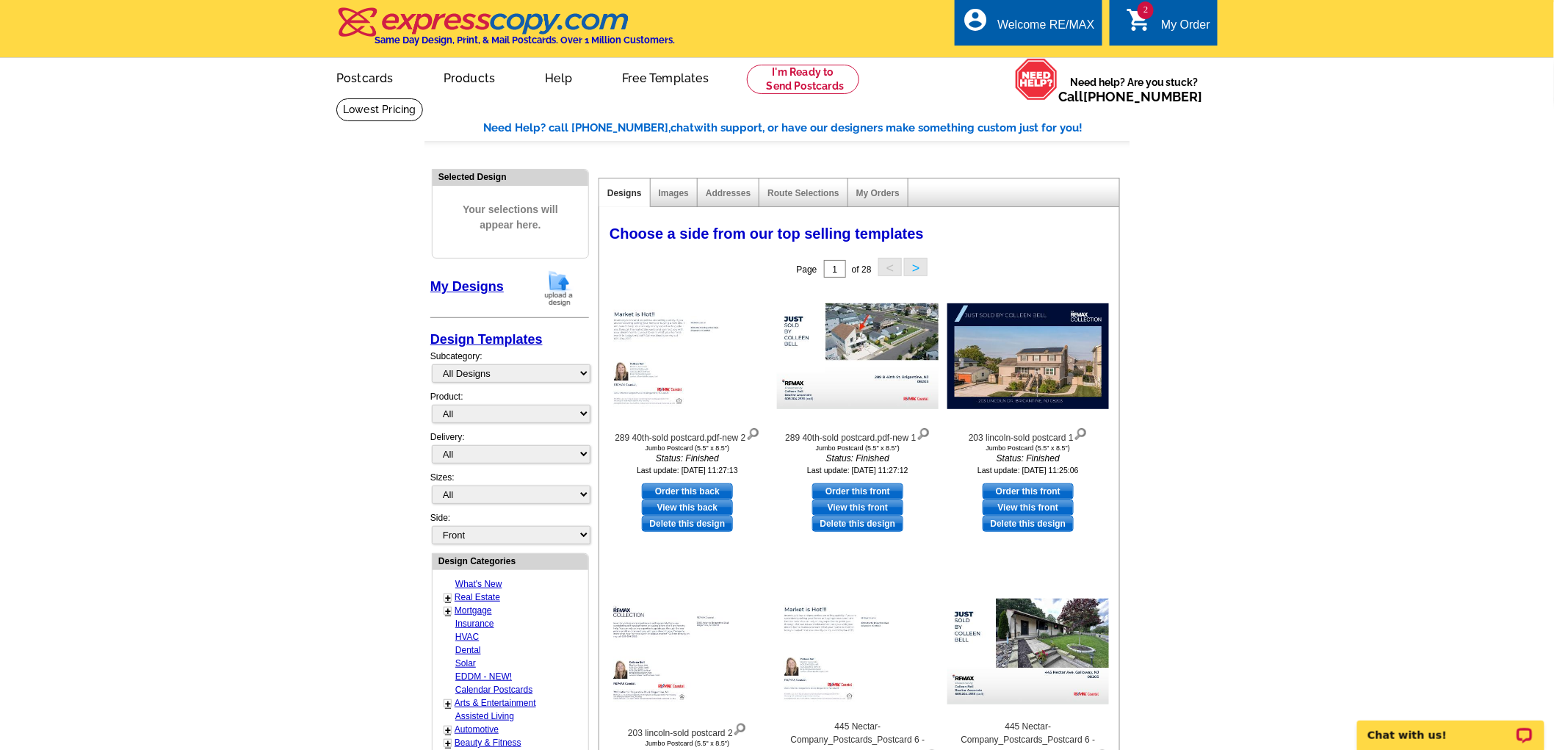
click at [577, 283] on img at bounding box center [559, 288] width 38 height 37
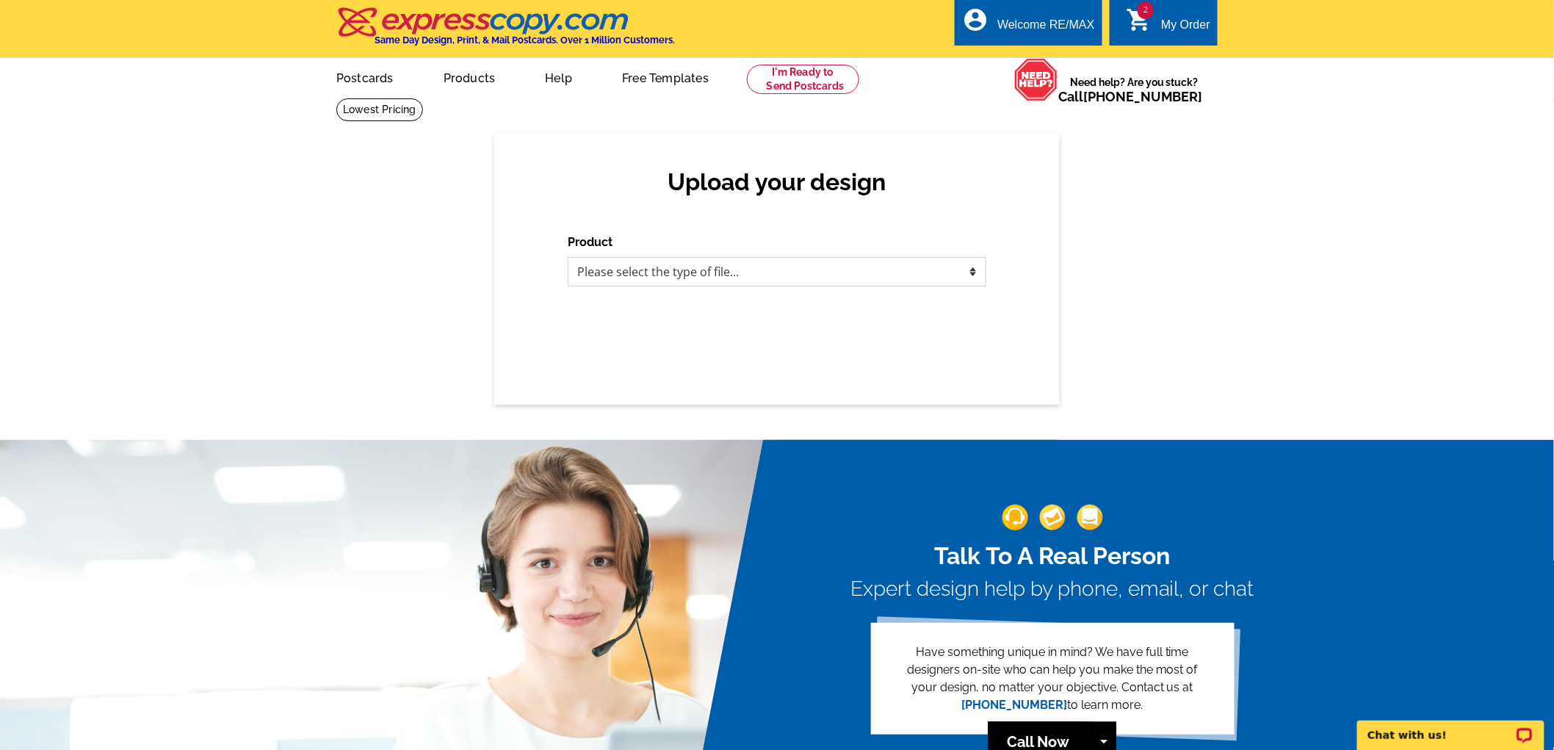
click at [750, 262] on select "Please select the type of file... Postcards Business Cards Letters and flyers G…" at bounding box center [777, 271] width 419 height 29
select select "1"
click at [568, 258] on select "Please select the type of file... Postcards Business Cards Letters and flyers G…" at bounding box center [777, 271] width 419 height 29
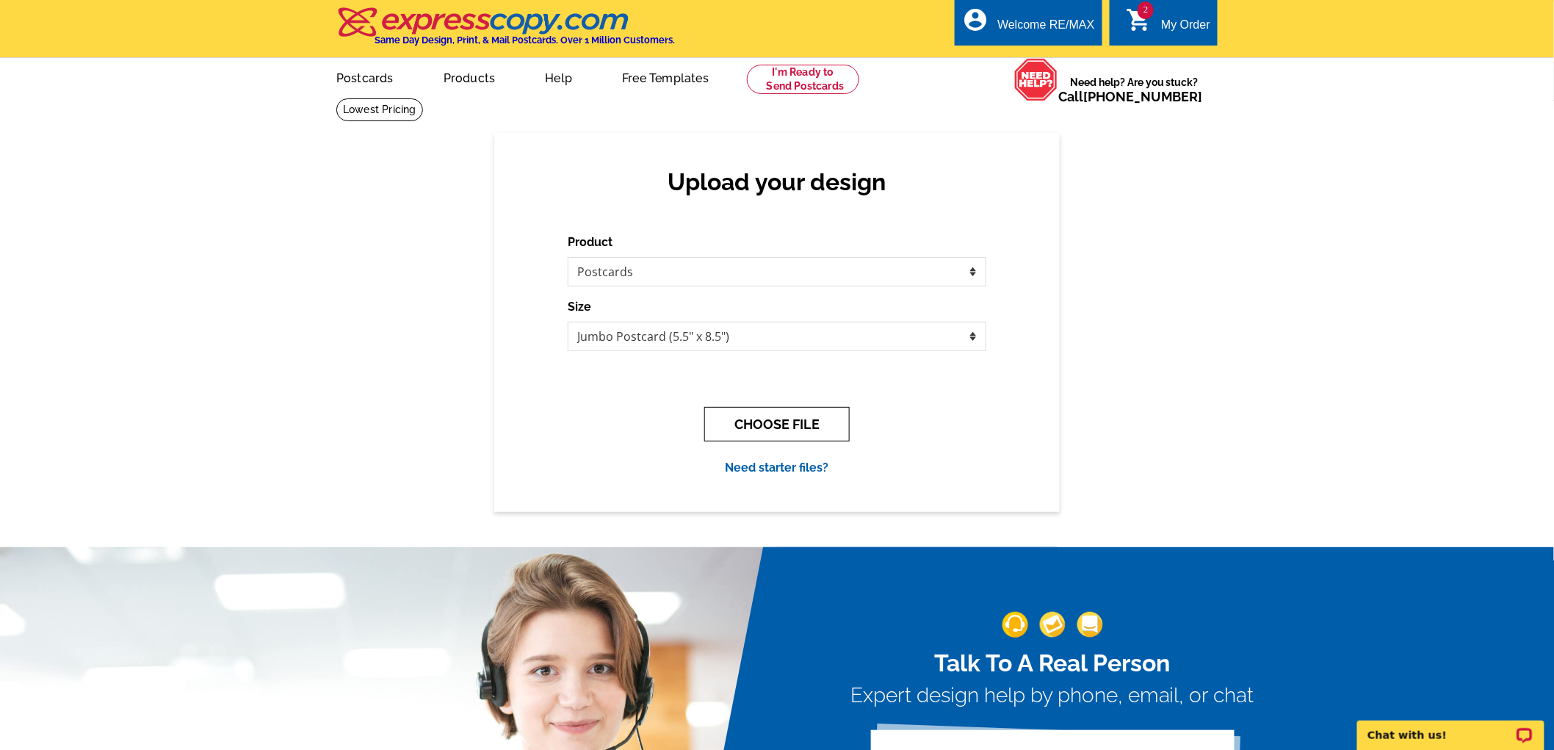
click at [801, 433] on button "CHOOSE FILE" at bounding box center [776, 424] width 145 height 35
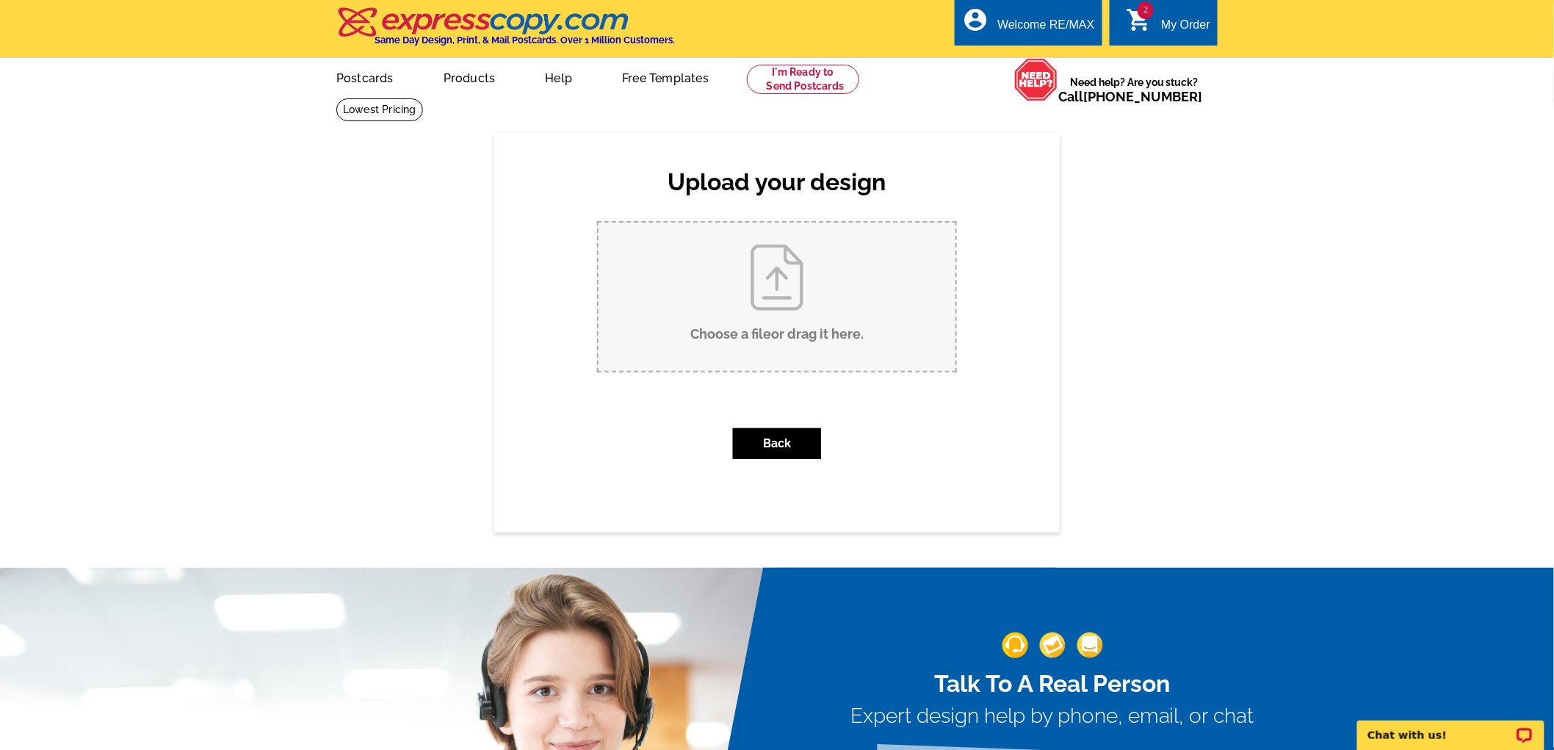
click at [815, 300] on input "Choose a file or drag it here ." at bounding box center [777, 297] width 357 height 148
type input "C:\fakepath\706 laggon-sold postcard.pdf"
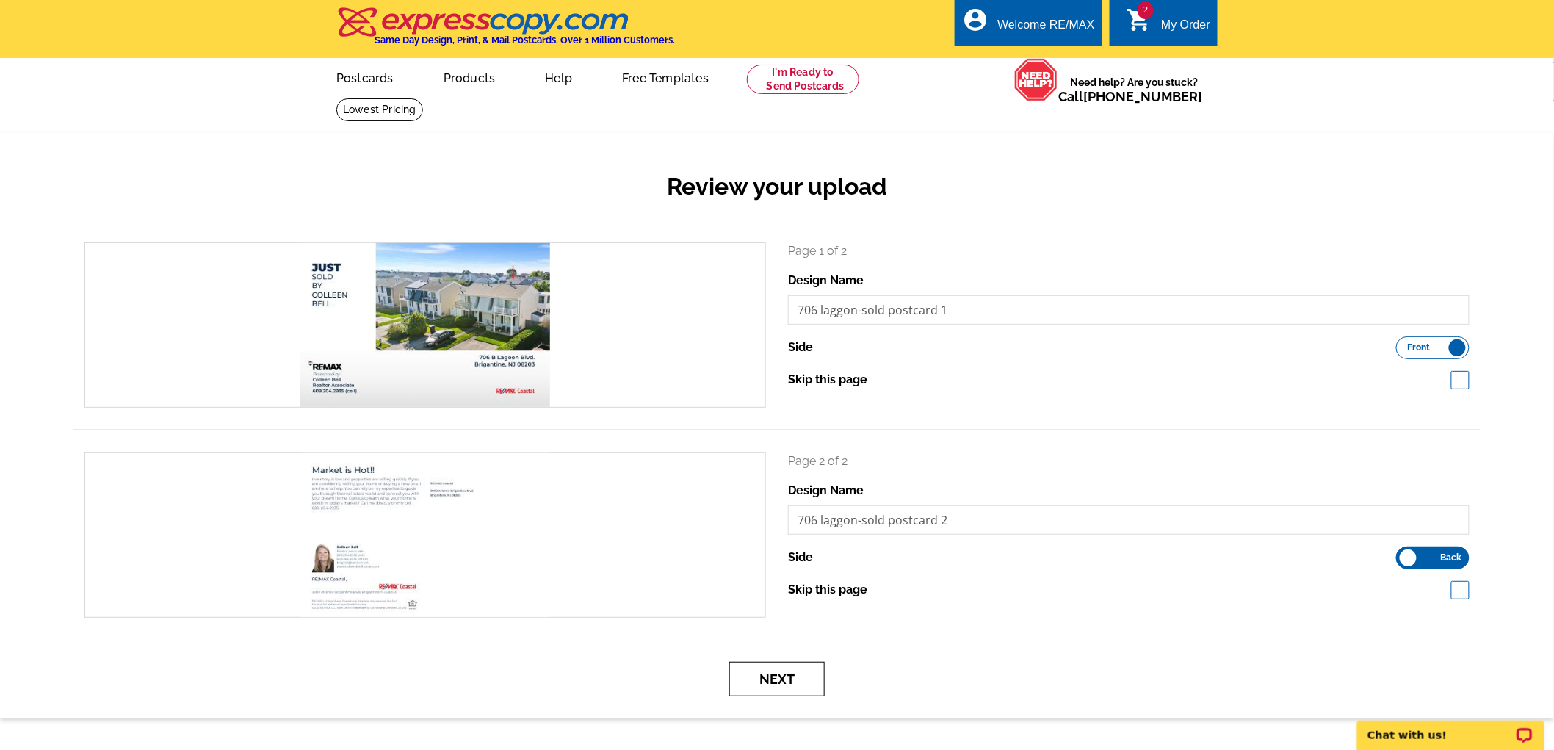
click at [786, 681] on button "Next" at bounding box center [776, 679] width 95 height 35
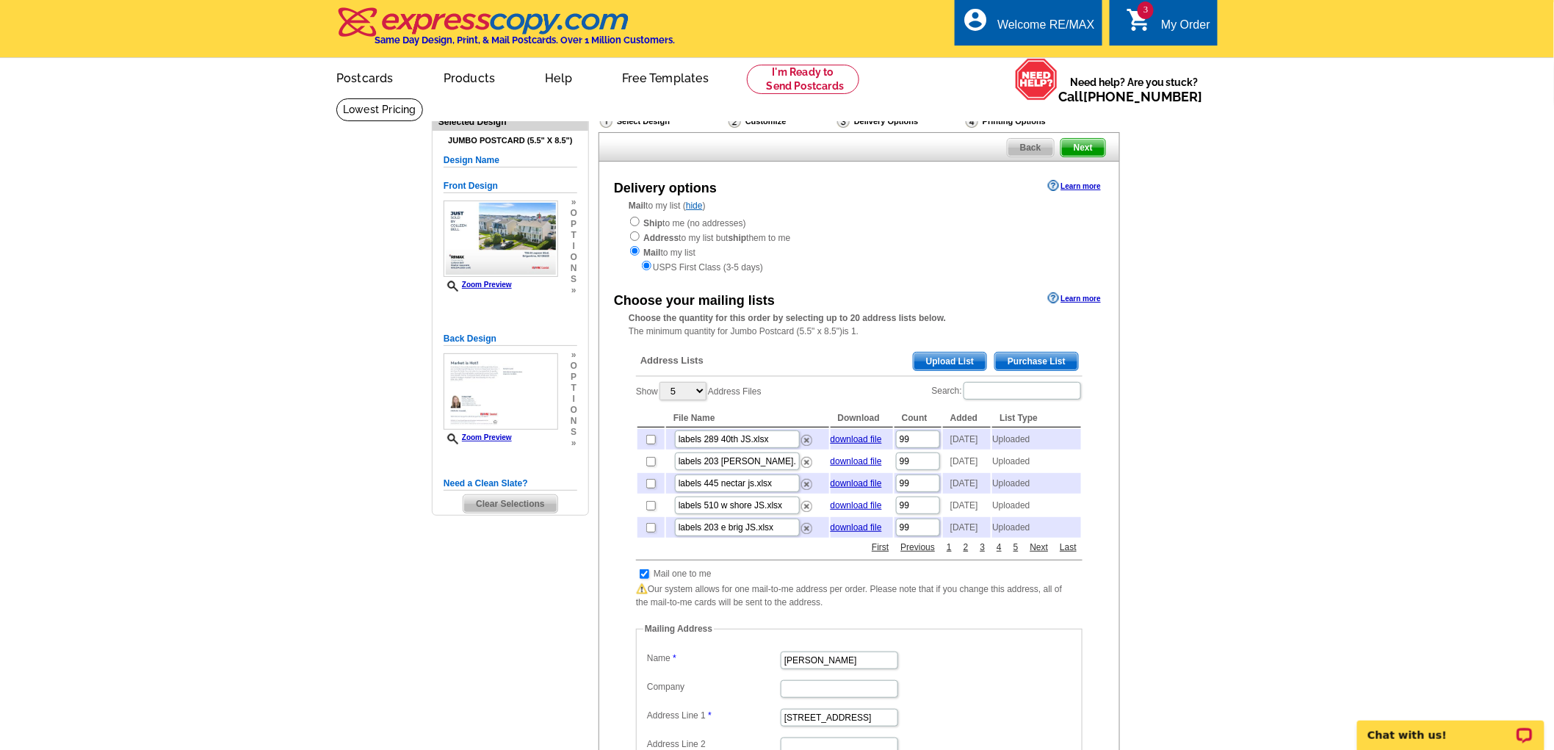
click at [967, 364] on span "Upload List" at bounding box center [950, 362] width 73 height 18
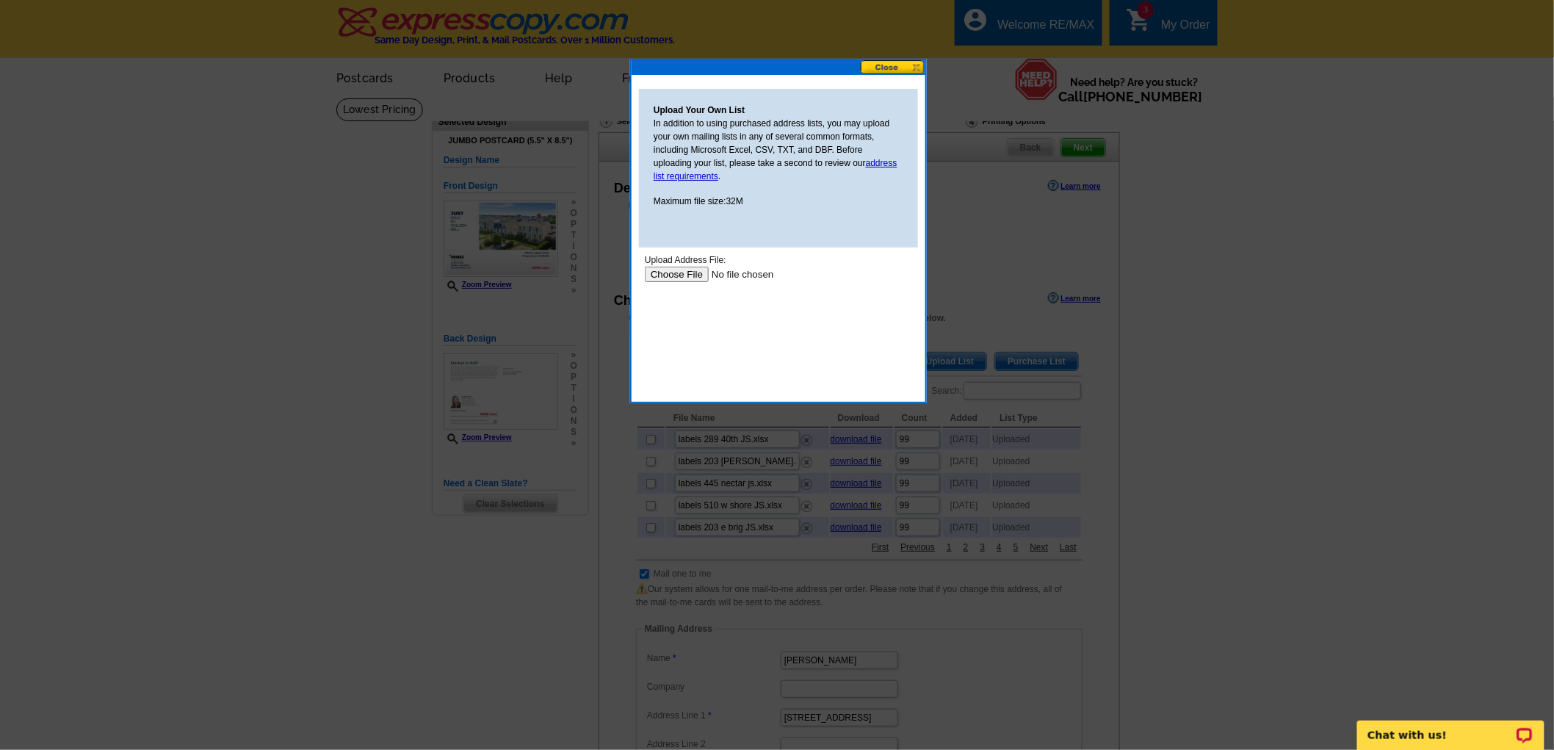
click at [668, 273] on input "file" at bounding box center [737, 273] width 186 height 15
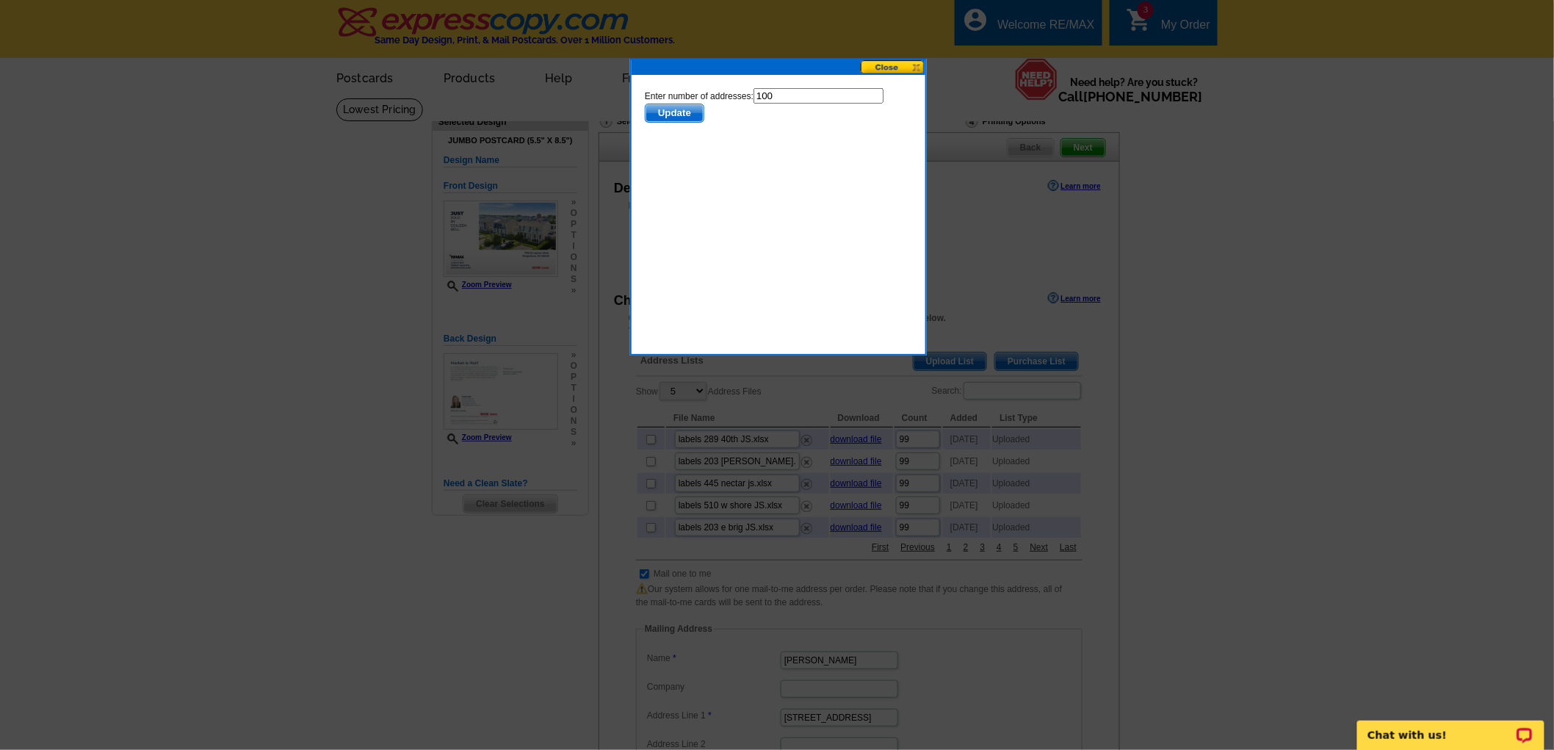
drag, startPoint x: 784, startPoint y: 98, endPoint x: 693, endPoint y: 111, distance: 91.2
click at [693, 111] on form "Enter number of addresses: 100 Update" at bounding box center [777, 104] width 267 height 35
type input "99"
click at [693, 111] on span "Update" at bounding box center [674, 113] width 58 height 18
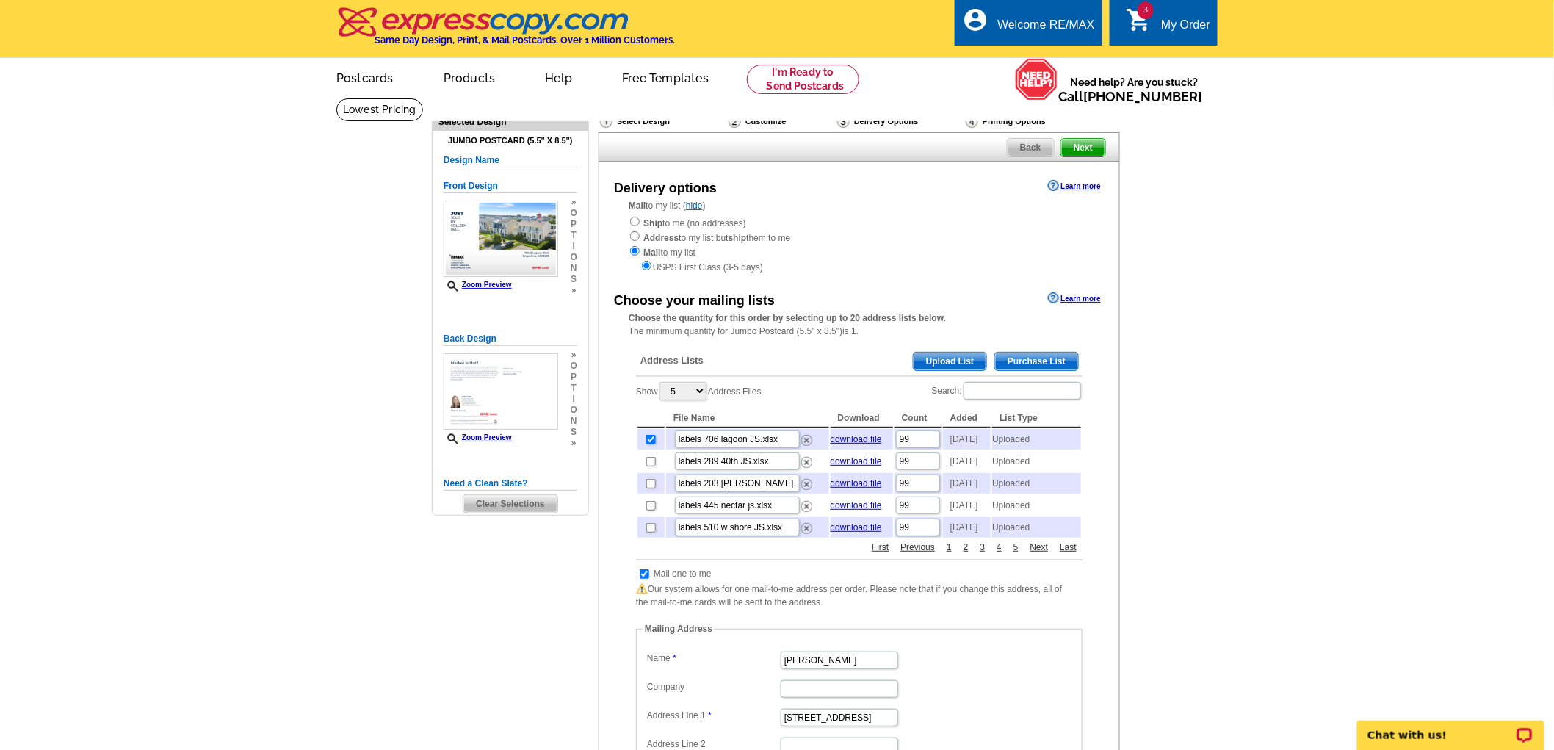
click at [1081, 155] on span "Next" at bounding box center [1083, 148] width 44 height 18
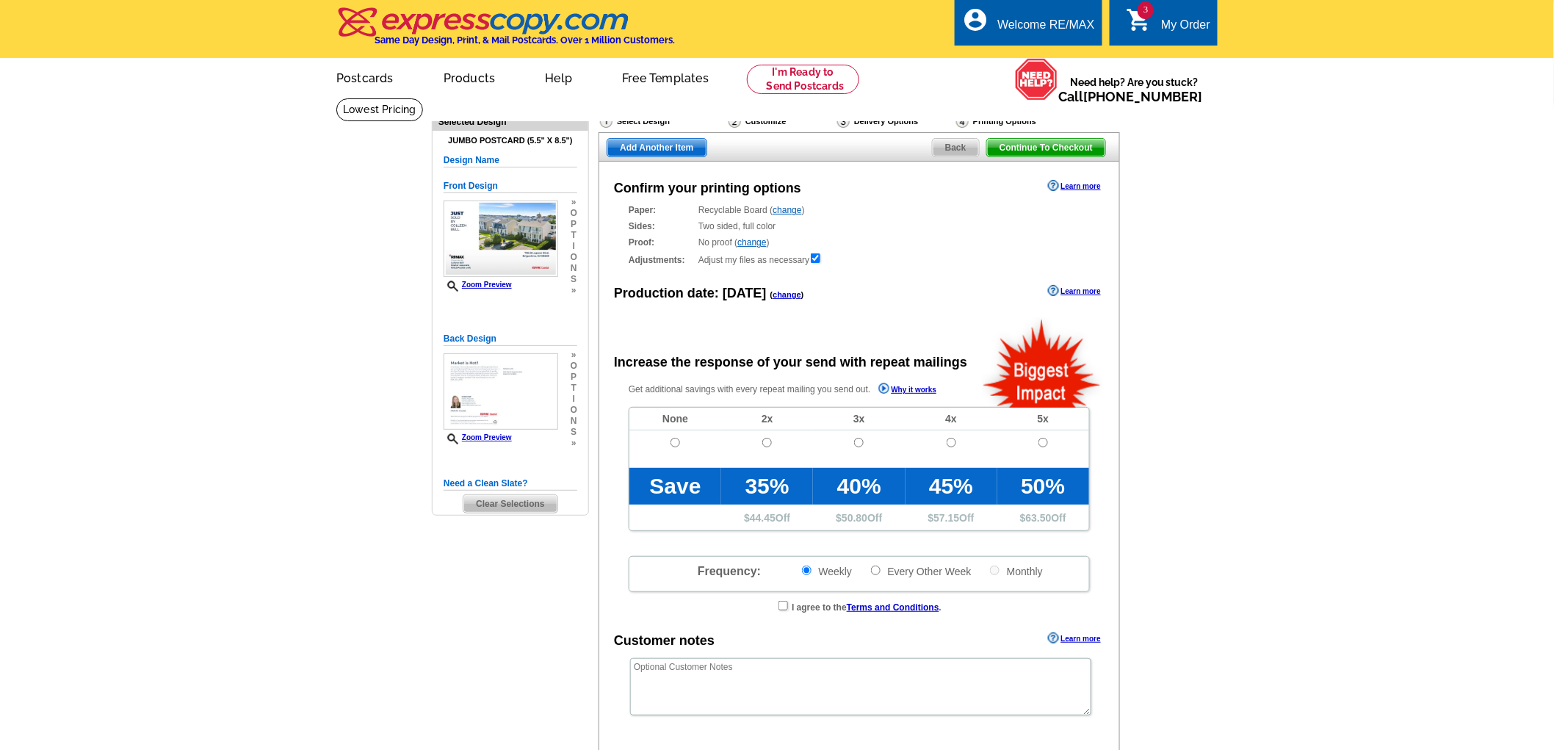
radio input "false"
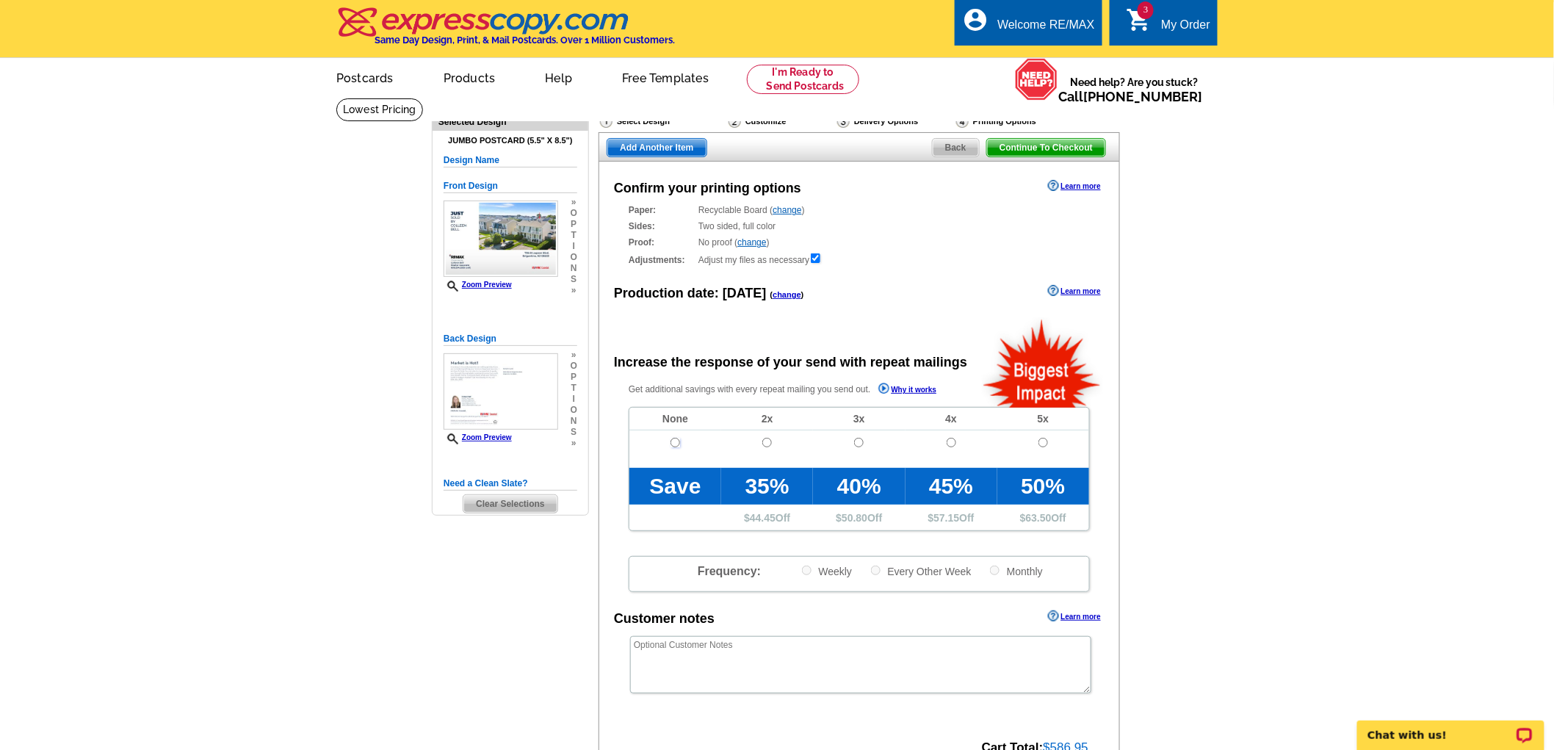
click at [673, 446] on input "radio" at bounding box center [676, 443] width 10 height 10
radio input "true"
click at [1061, 154] on span "Continue To Checkout" at bounding box center [1046, 148] width 118 height 18
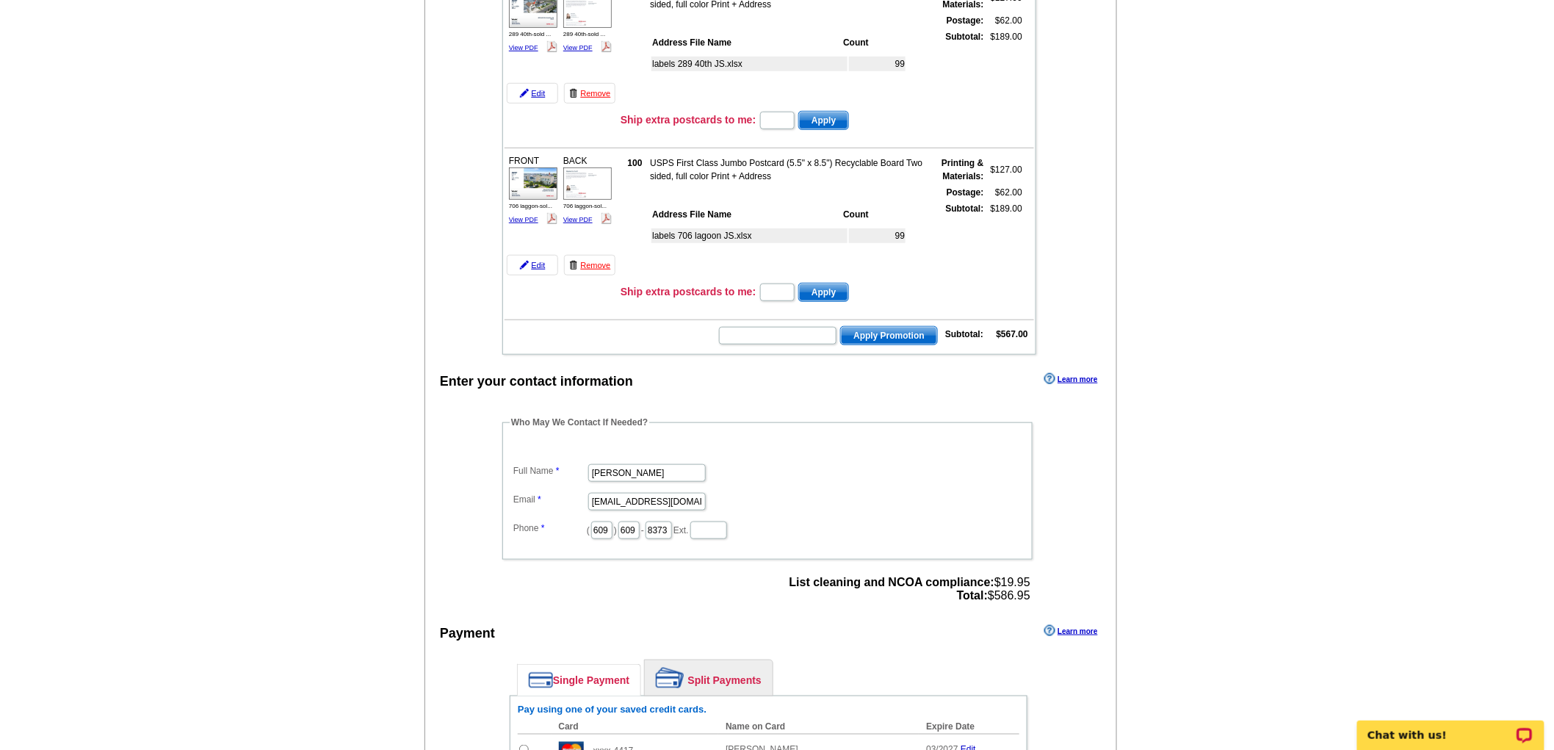
scroll to position [408, 0]
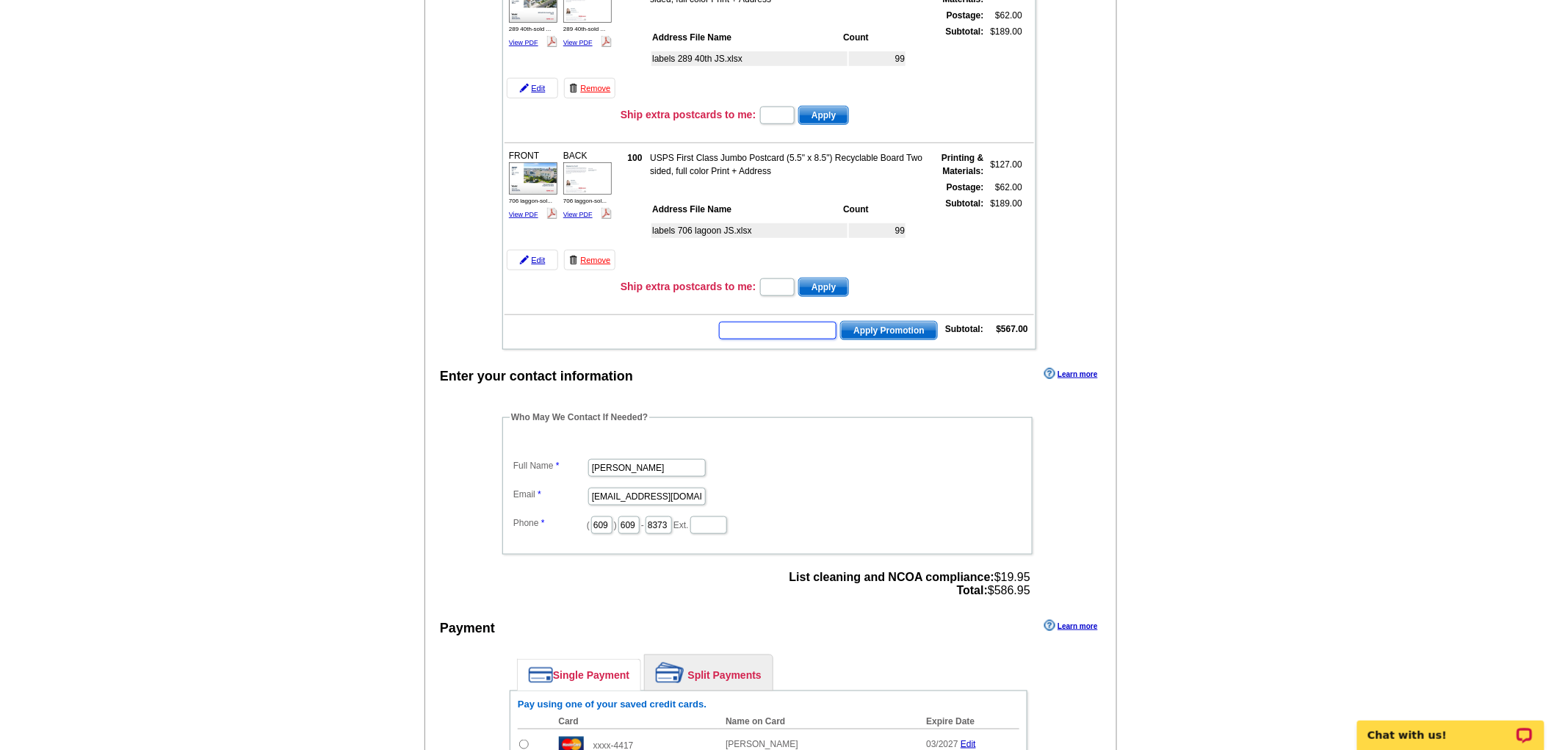
click at [779, 322] on input "text" at bounding box center [778, 331] width 118 height 18
type input "REM40"
click at [891, 322] on span "Apply Promotion" at bounding box center [889, 331] width 96 height 18
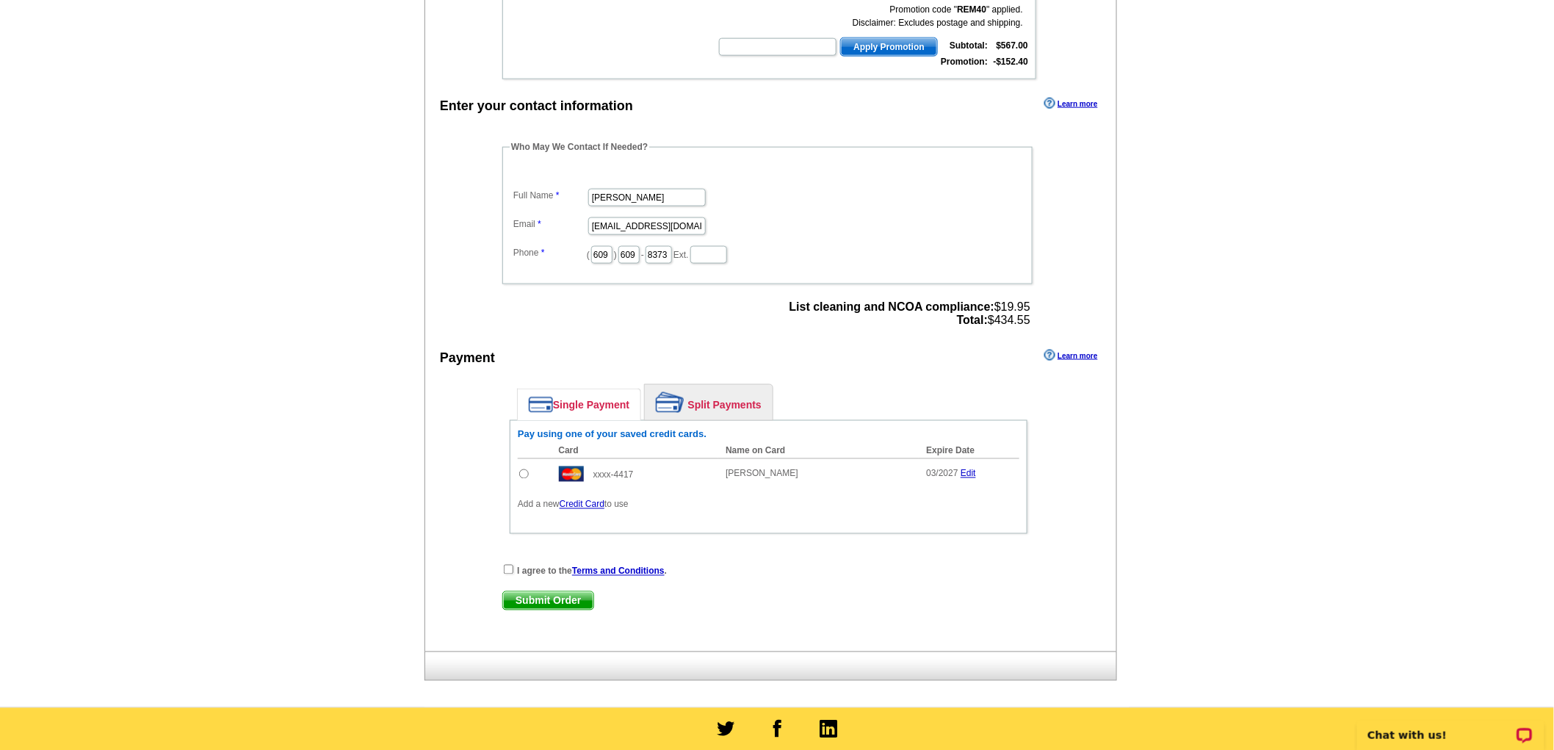
scroll to position [734, 0]
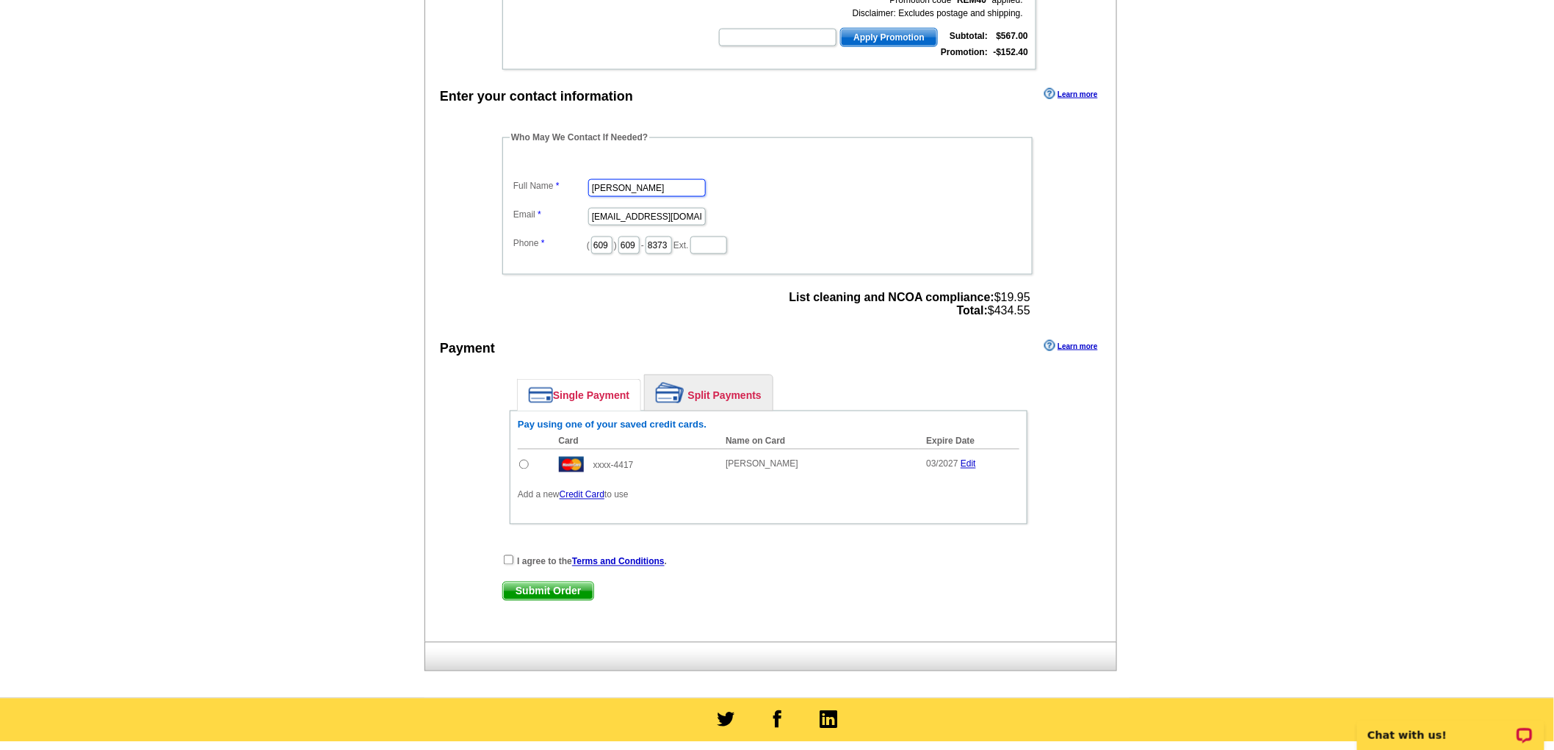
drag, startPoint x: 693, startPoint y: 169, endPoint x: 469, endPoint y: 200, distance: 226.2
click at [469, 200] on div "Enter your contact information Learn more Who May We Contact If Needed? Full Na…" at bounding box center [770, 362] width 691 height 557
type input "Tracy Rossini"
click at [1489, 184] on main "Add Another Item Checkout Order Name: My Order 2025-09-09 Save Order Review you…" at bounding box center [777, 30] width 1554 height 1334
click at [524, 460] on input "radio" at bounding box center [524, 465] width 10 height 10
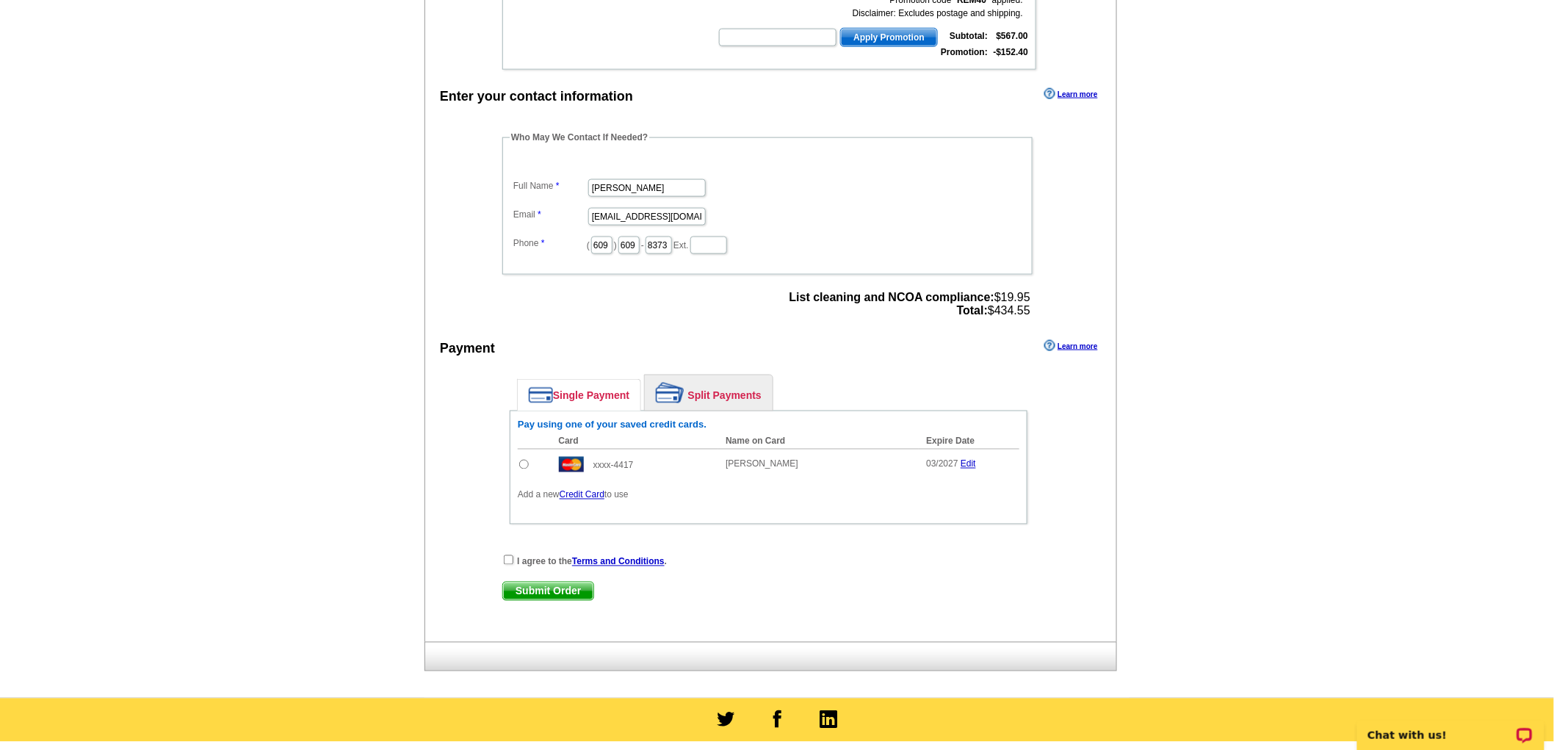
radio input "true"
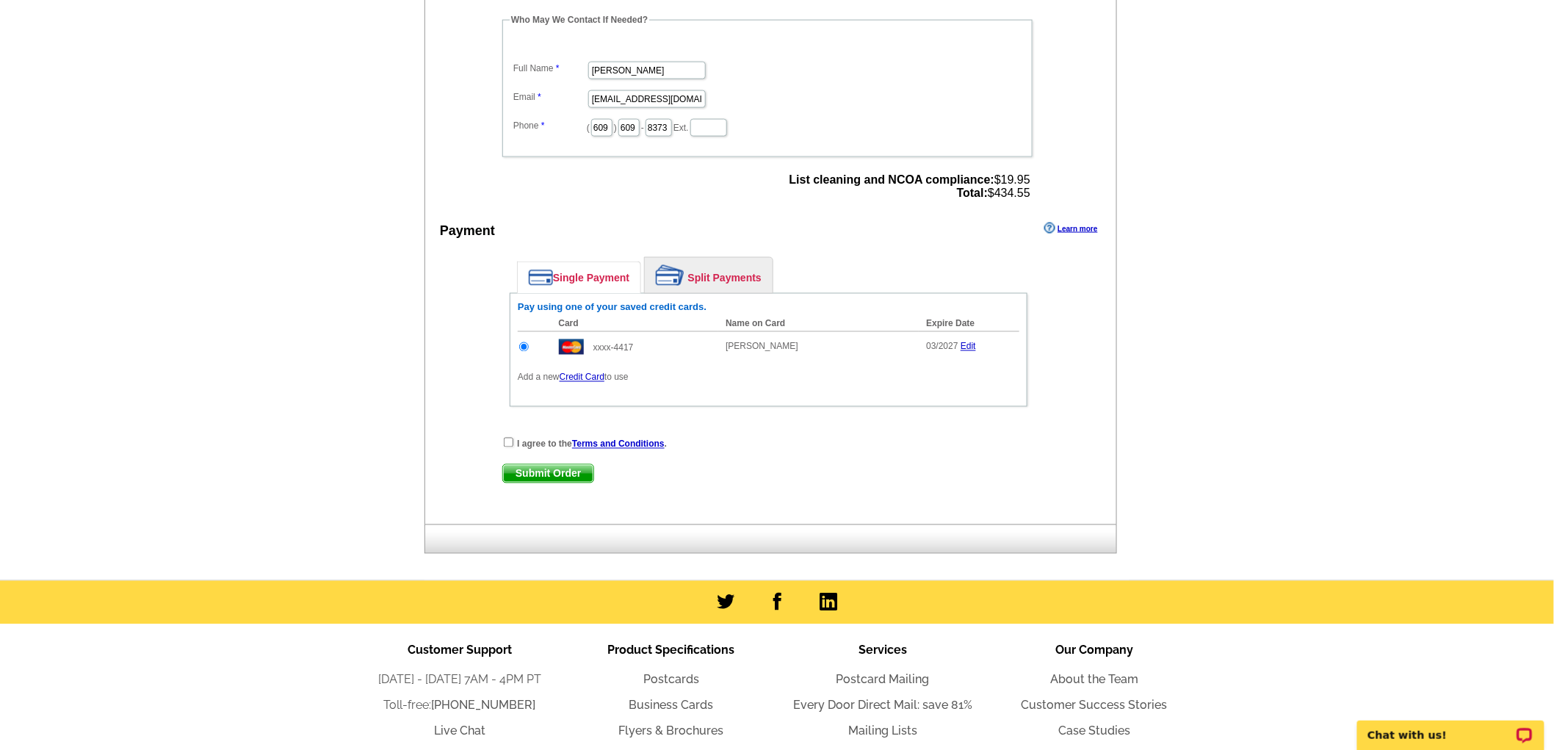
scroll to position [897, 0]
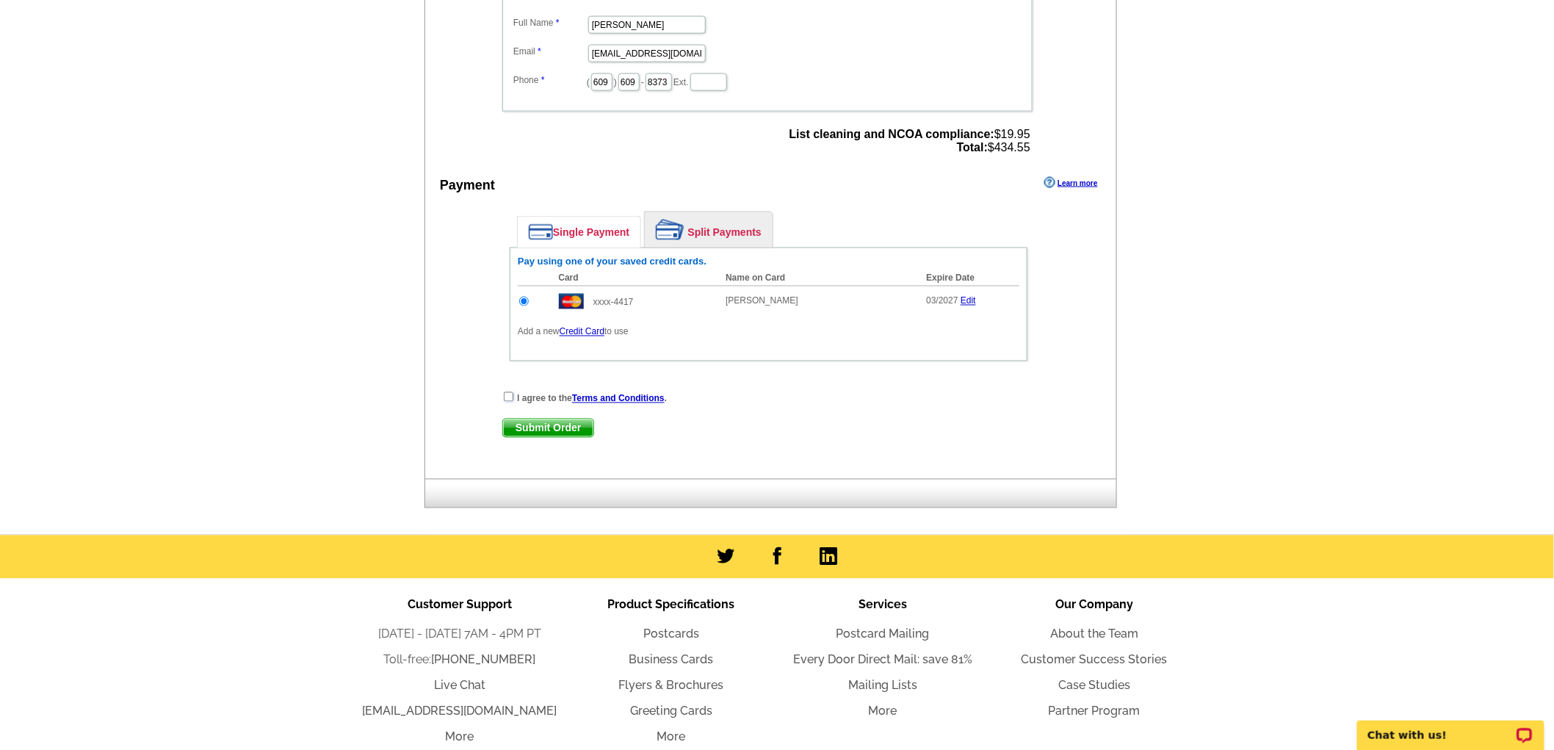
click at [510, 392] on input "checkbox" at bounding box center [509, 397] width 10 height 10
checkbox input "true"
click at [551, 419] on span "Submit Order" at bounding box center [548, 428] width 90 height 18
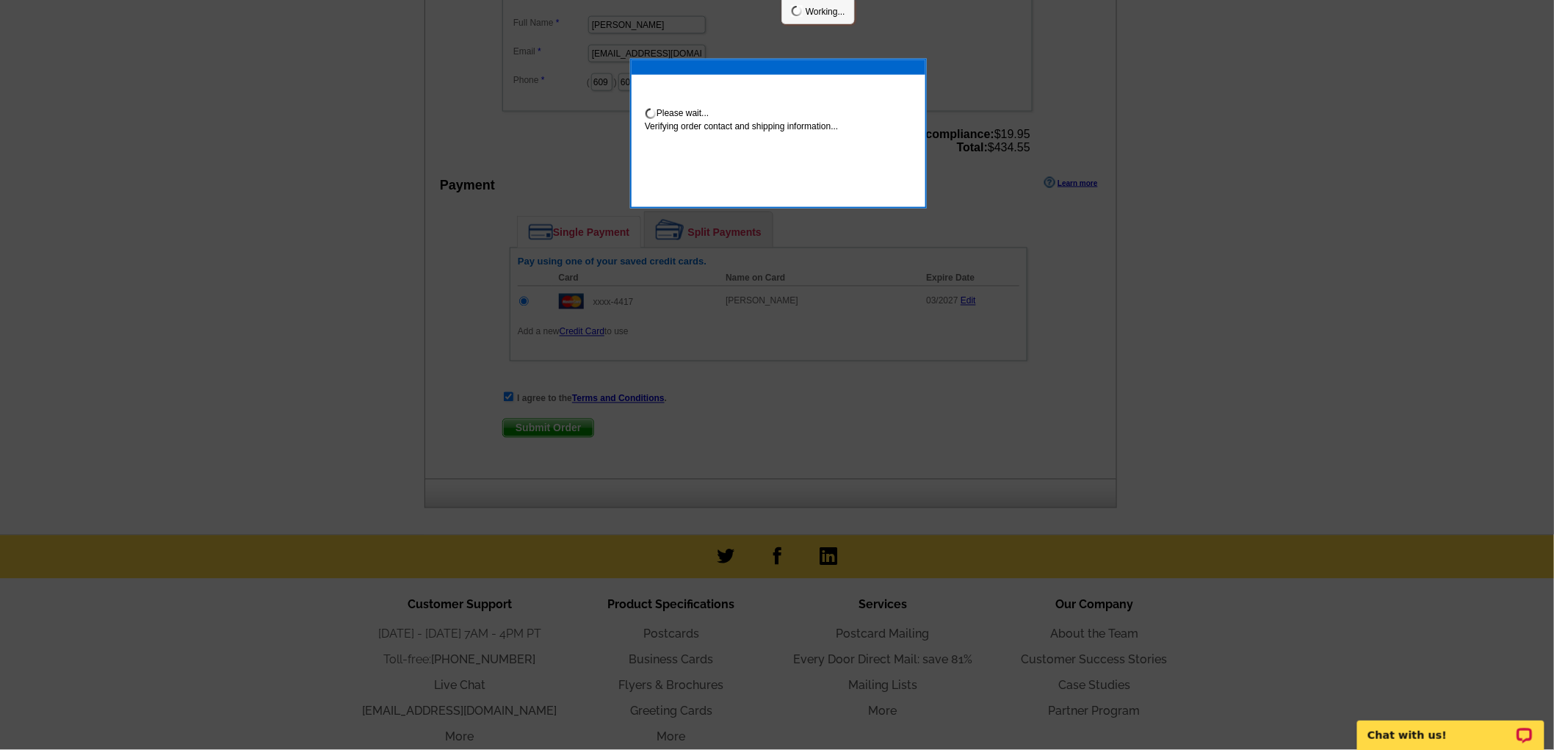
scroll to position [892, 0]
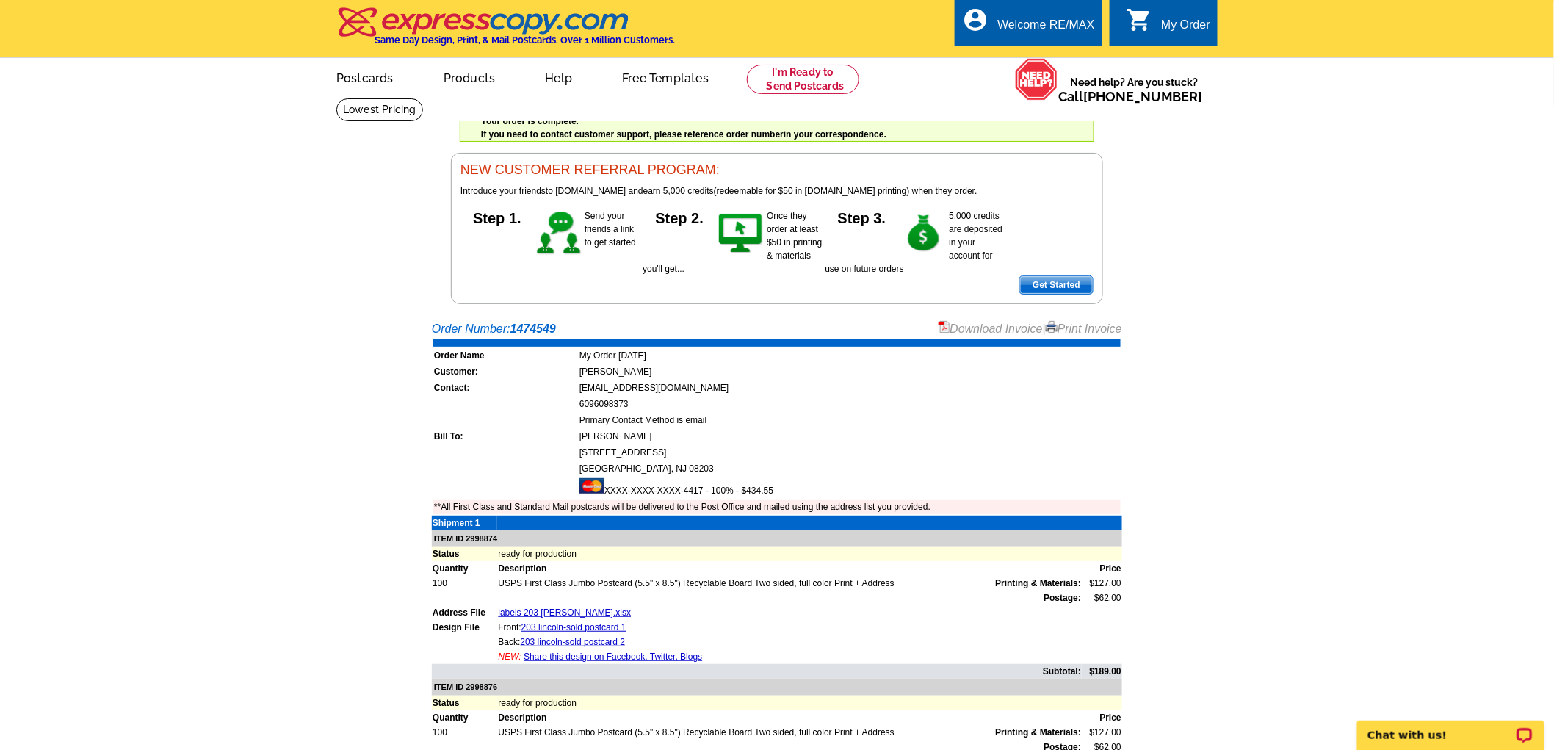
click at [997, 334] on link "Download Invoice" at bounding box center [991, 328] width 104 height 12
